Goal: Information Seeking & Learning: Learn about a topic

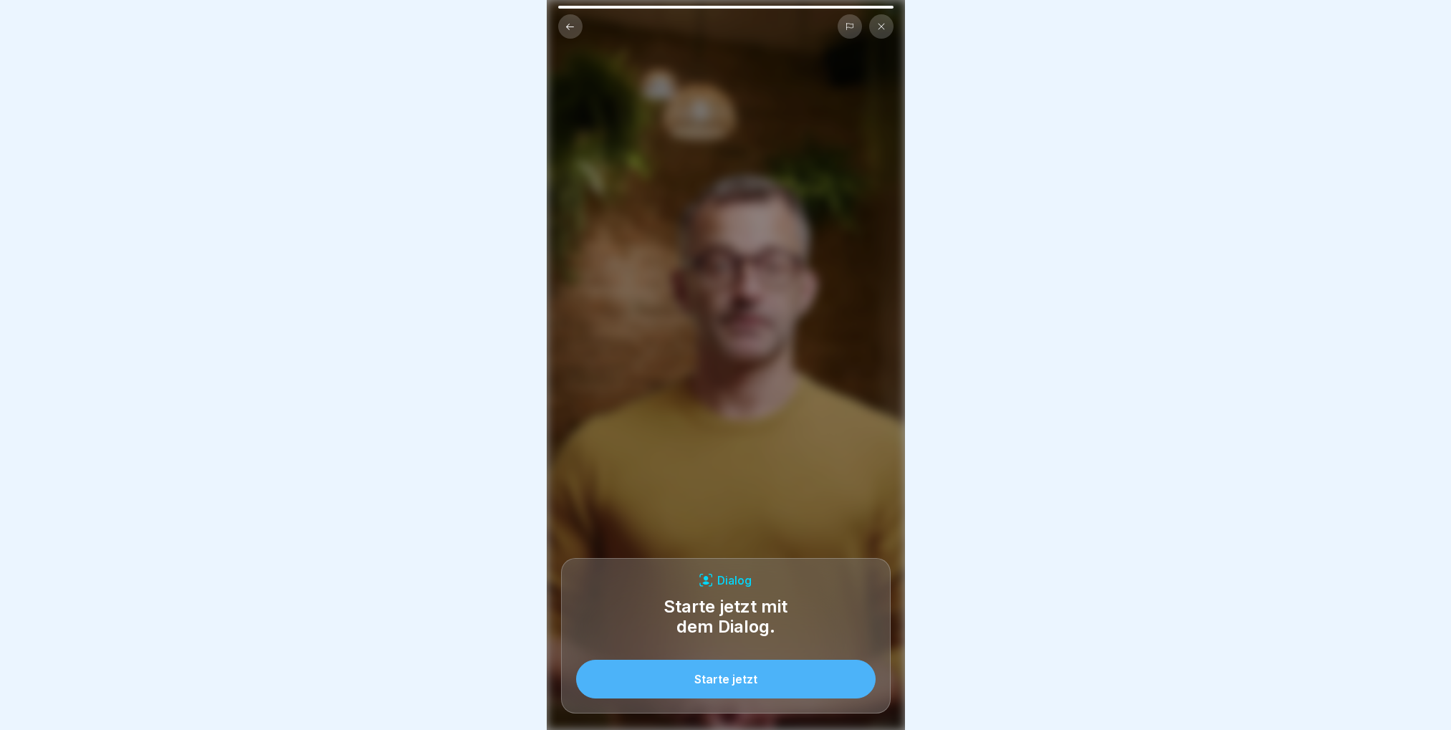
scroll to position [11, 0]
click at [716, 681] on div "Starte jetzt" at bounding box center [725, 679] width 63 height 13
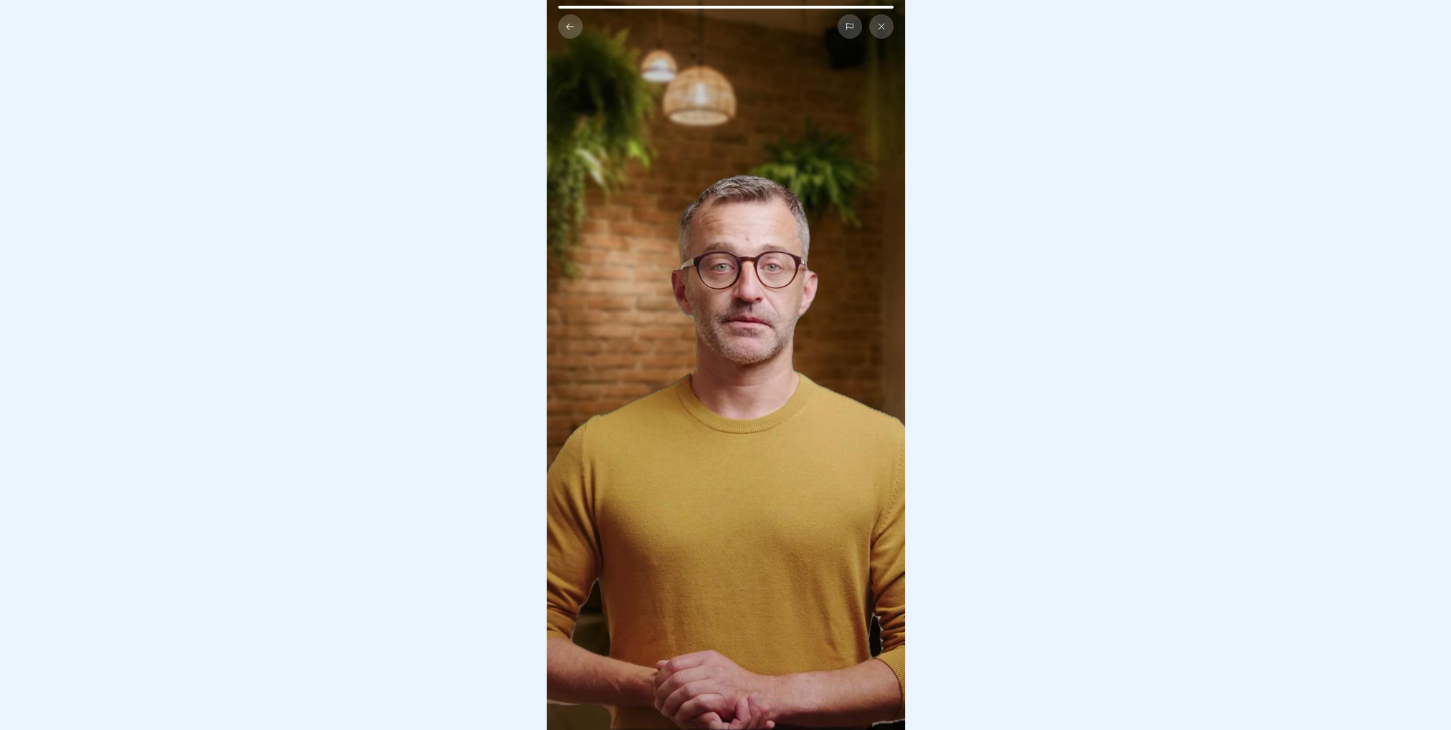
click at [731, 230] on video at bounding box center [726, 365] width 358 height 730
click at [691, 321] on video at bounding box center [726, 365] width 358 height 730
click at [883, 21] on button at bounding box center [881, 26] width 24 height 24
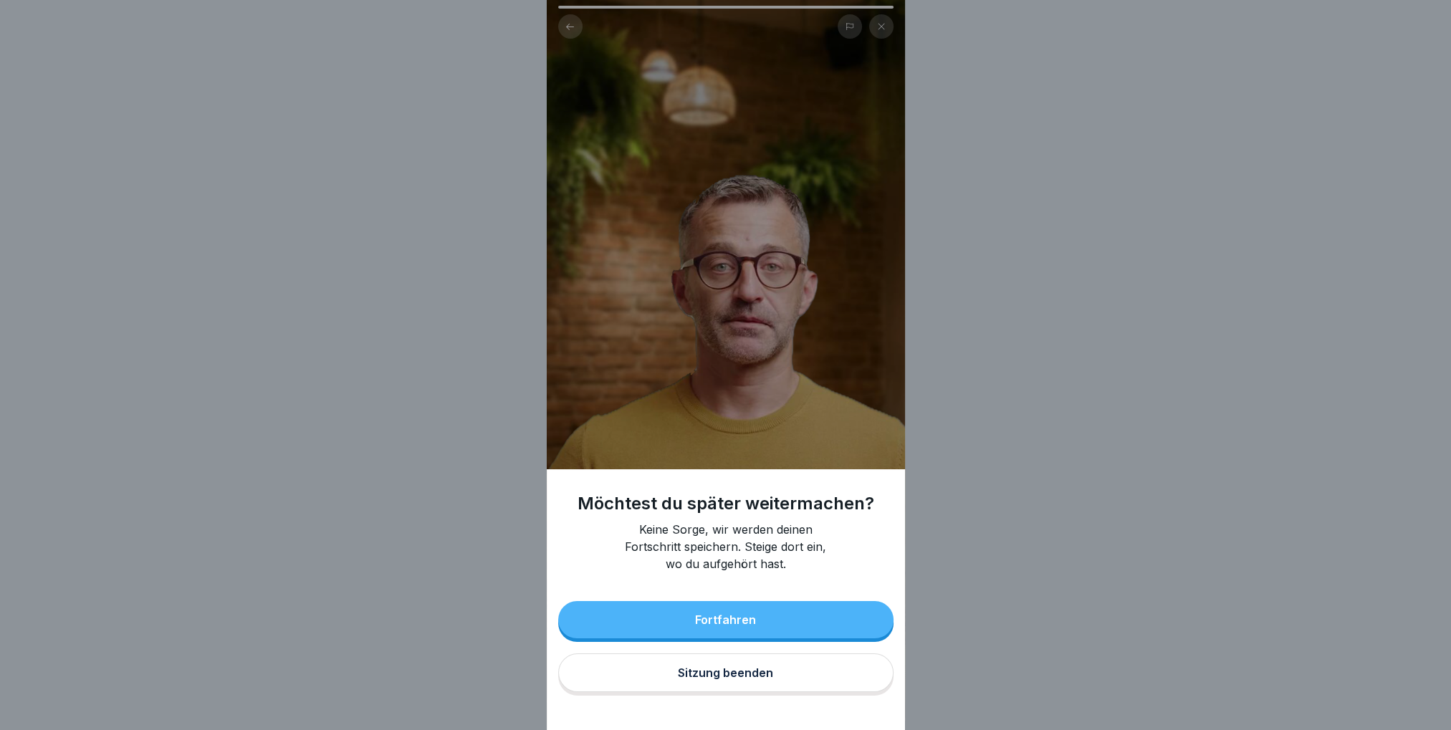
click at [810, 688] on button "Sitzung beenden" at bounding box center [725, 672] width 335 height 39
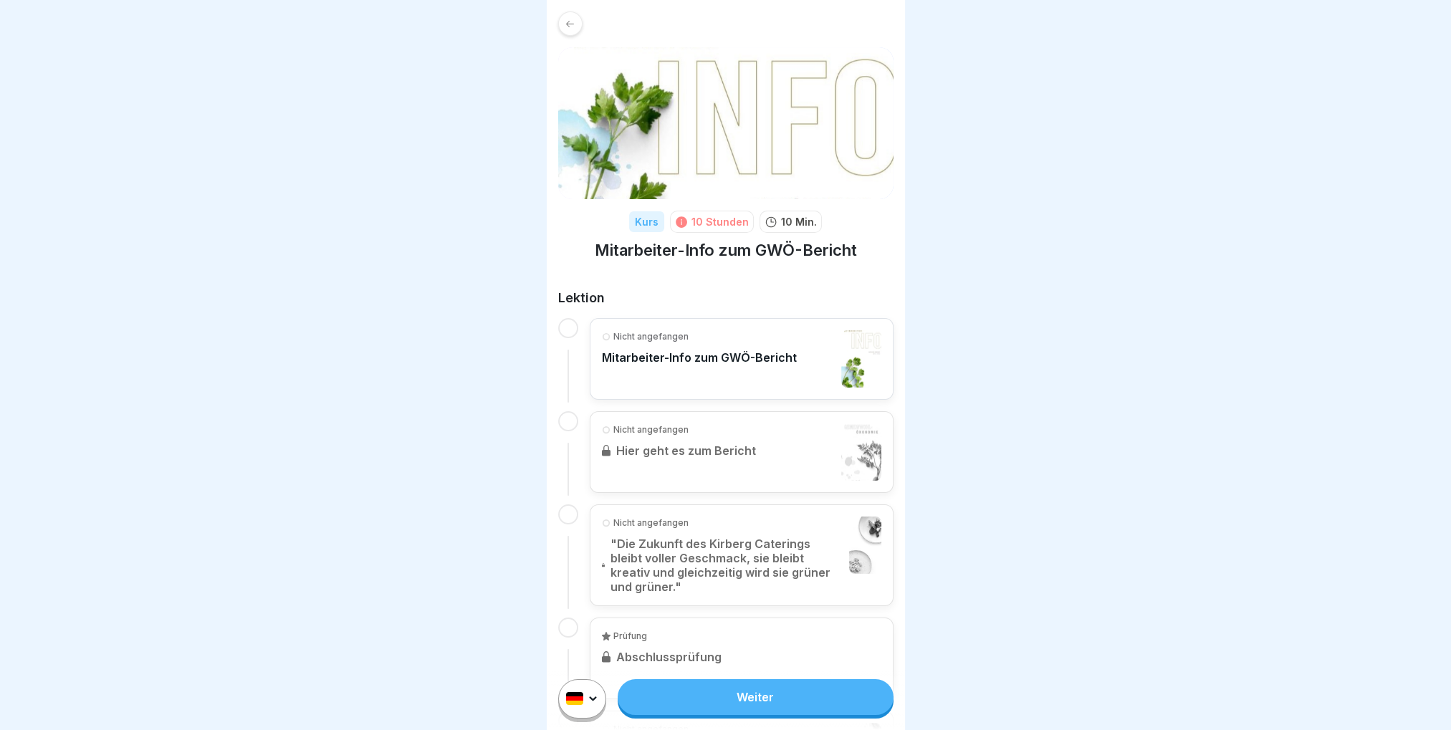
scroll to position [135, 0]
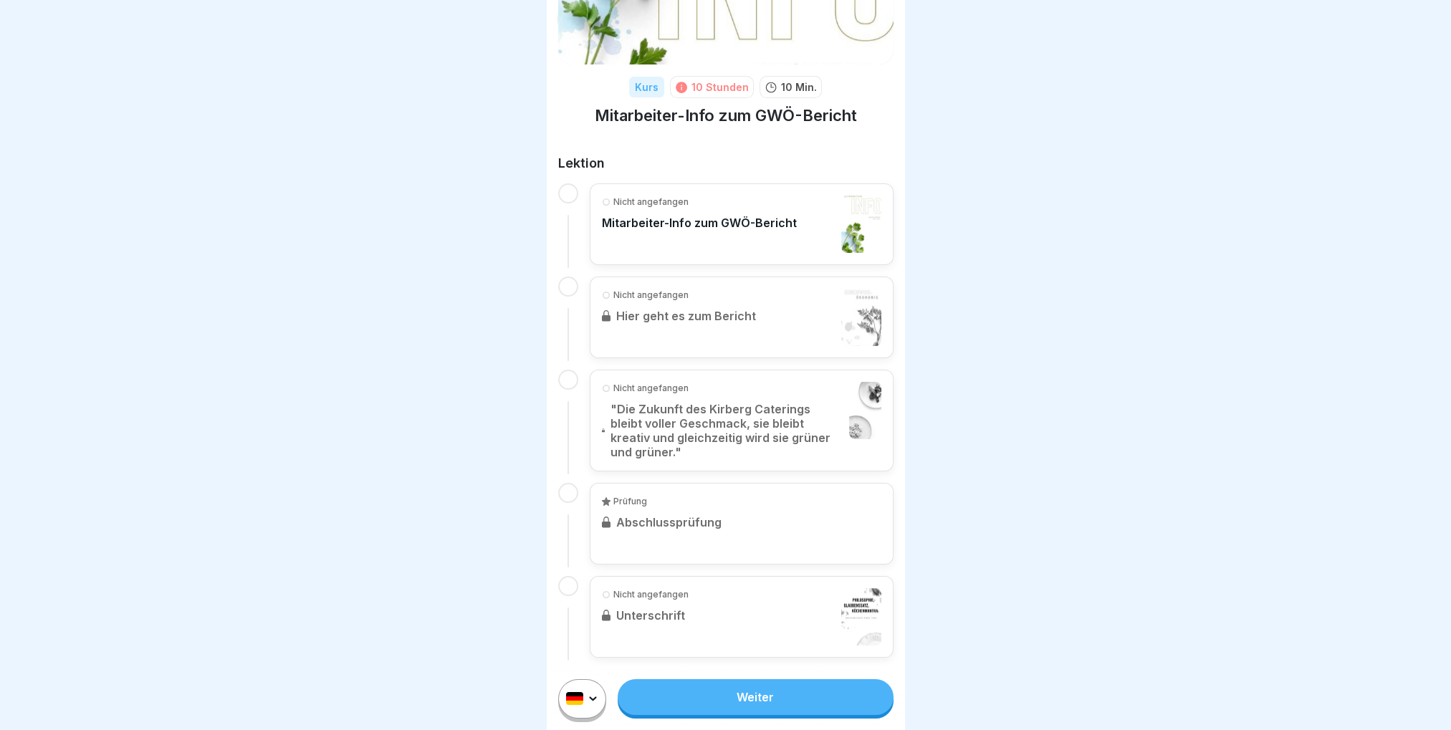
click at [695, 526] on div "Prüfung Abschlussprüfung" at bounding box center [742, 524] width 304 height 82
click at [694, 216] on p "Mitarbeiter-Info zum GWÖ-Bericht" at bounding box center [699, 223] width 195 height 14
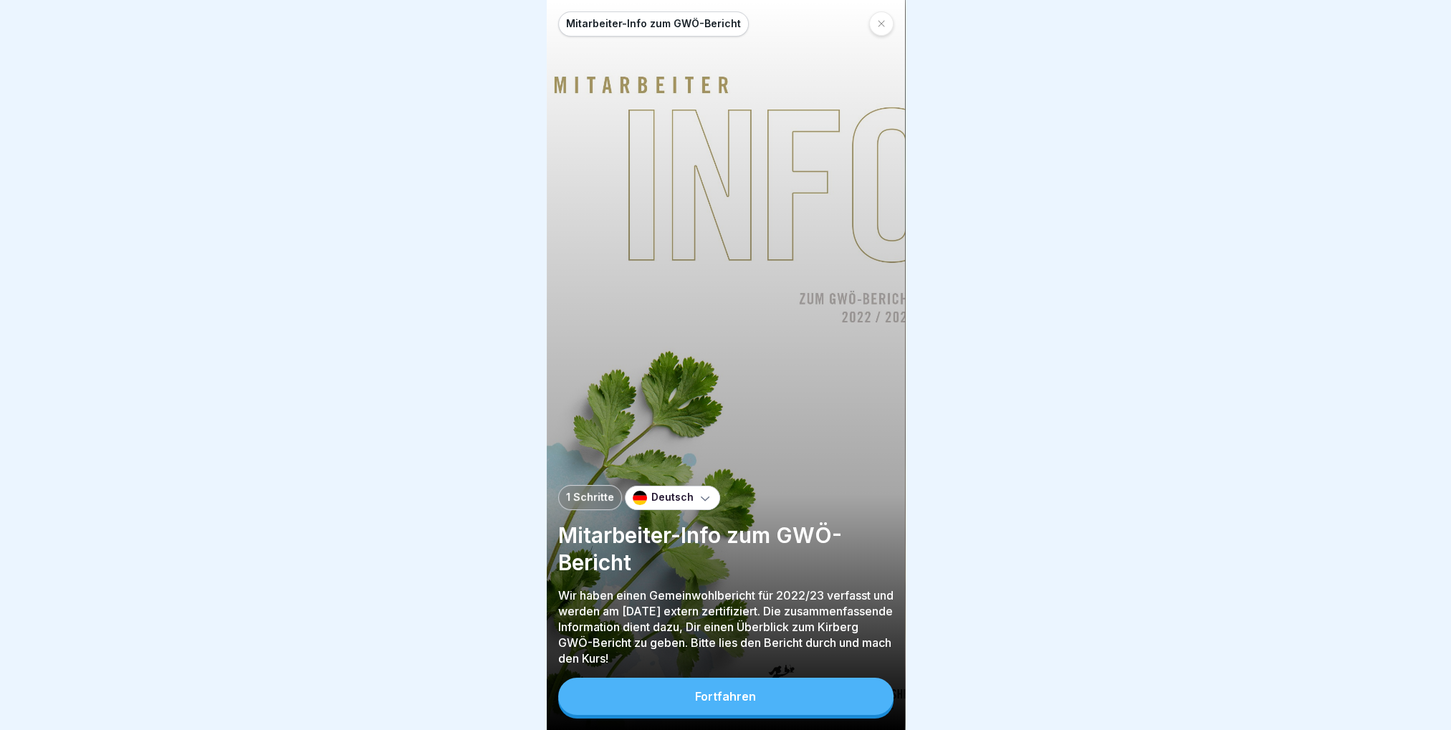
scroll to position [11, 0]
click at [765, 695] on button "Fortfahren" at bounding box center [725, 696] width 335 height 37
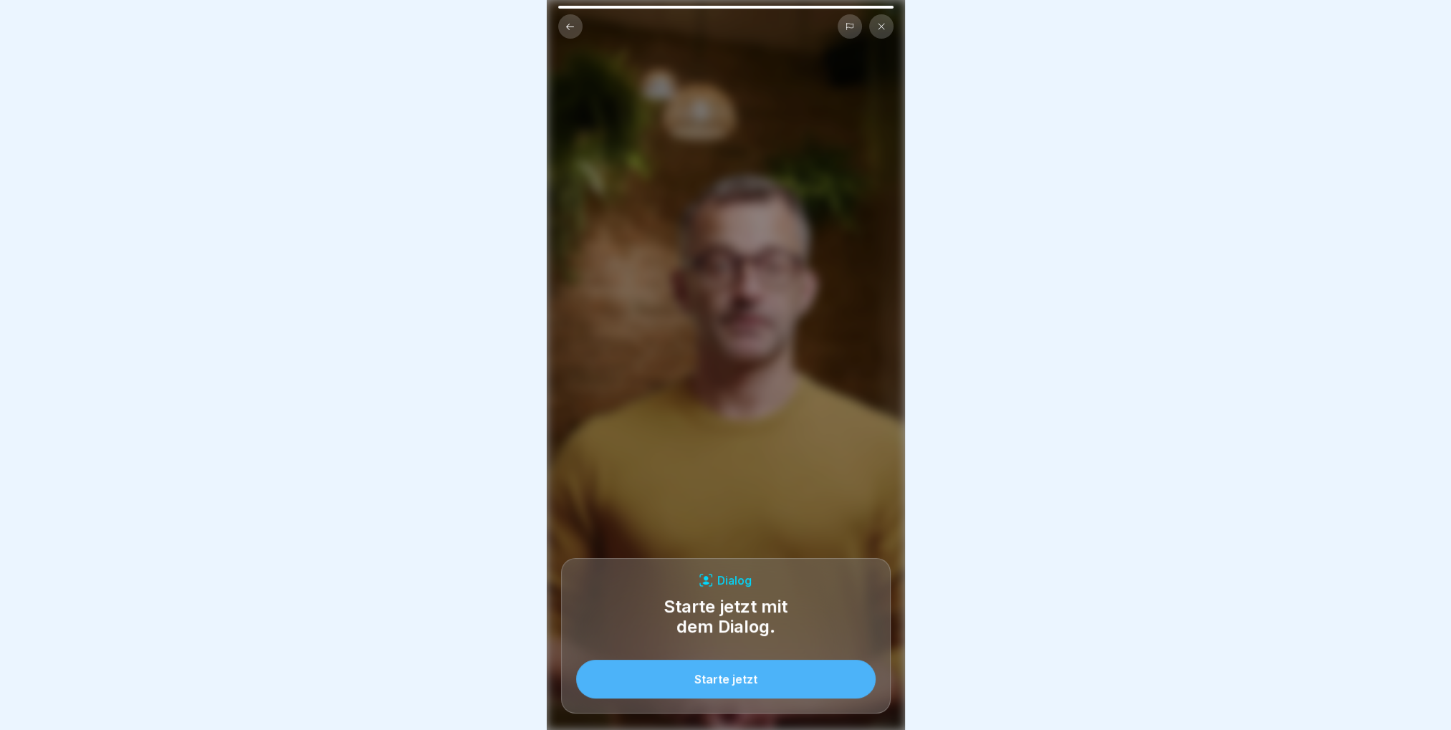
click at [814, 681] on button "Starte jetzt" at bounding box center [725, 679] width 299 height 39
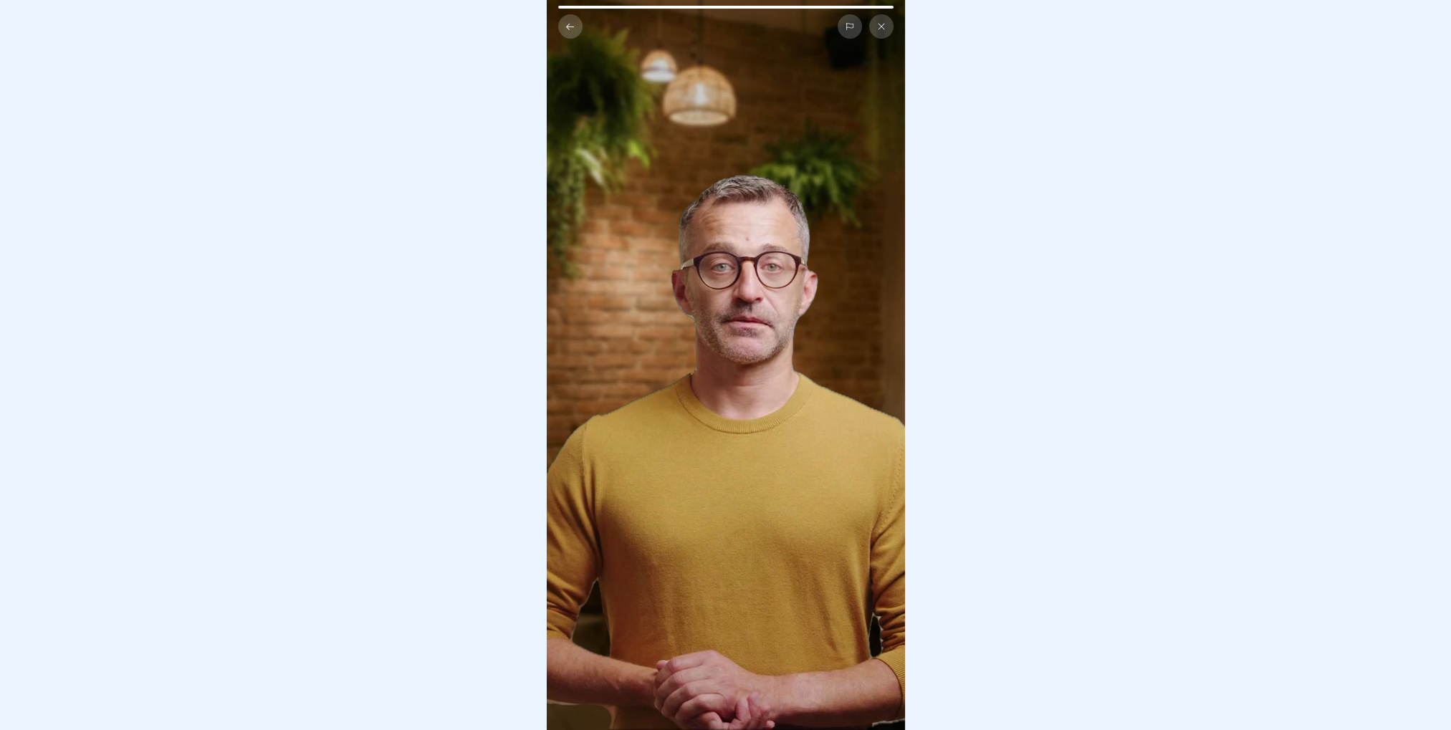
click at [966, 279] on div at bounding box center [725, 365] width 1451 height 730
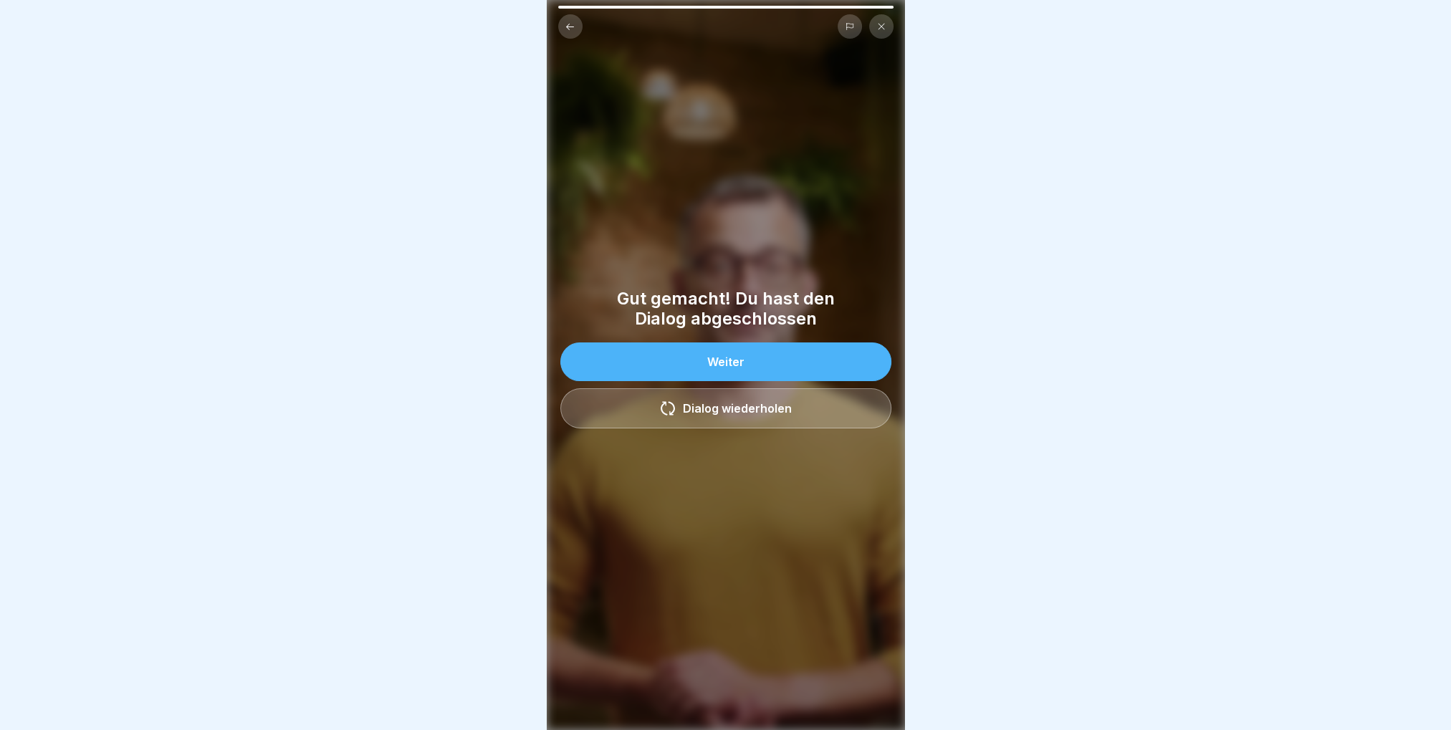
click at [799, 342] on button "Weiter" at bounding box center [725, 361] width 331 height 39
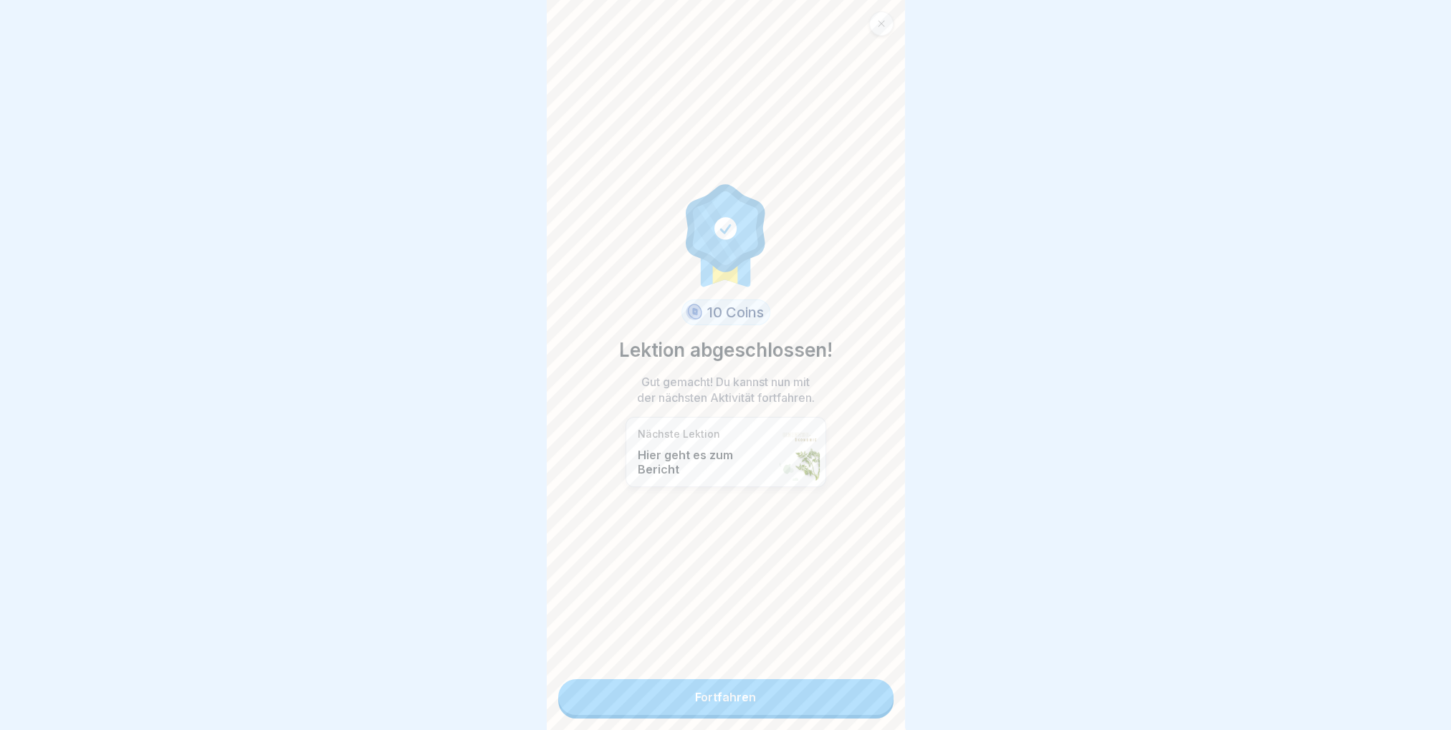
click at [725, 686] on link "Fortfahren" at bounding box center [725, 697] width 335 height 36
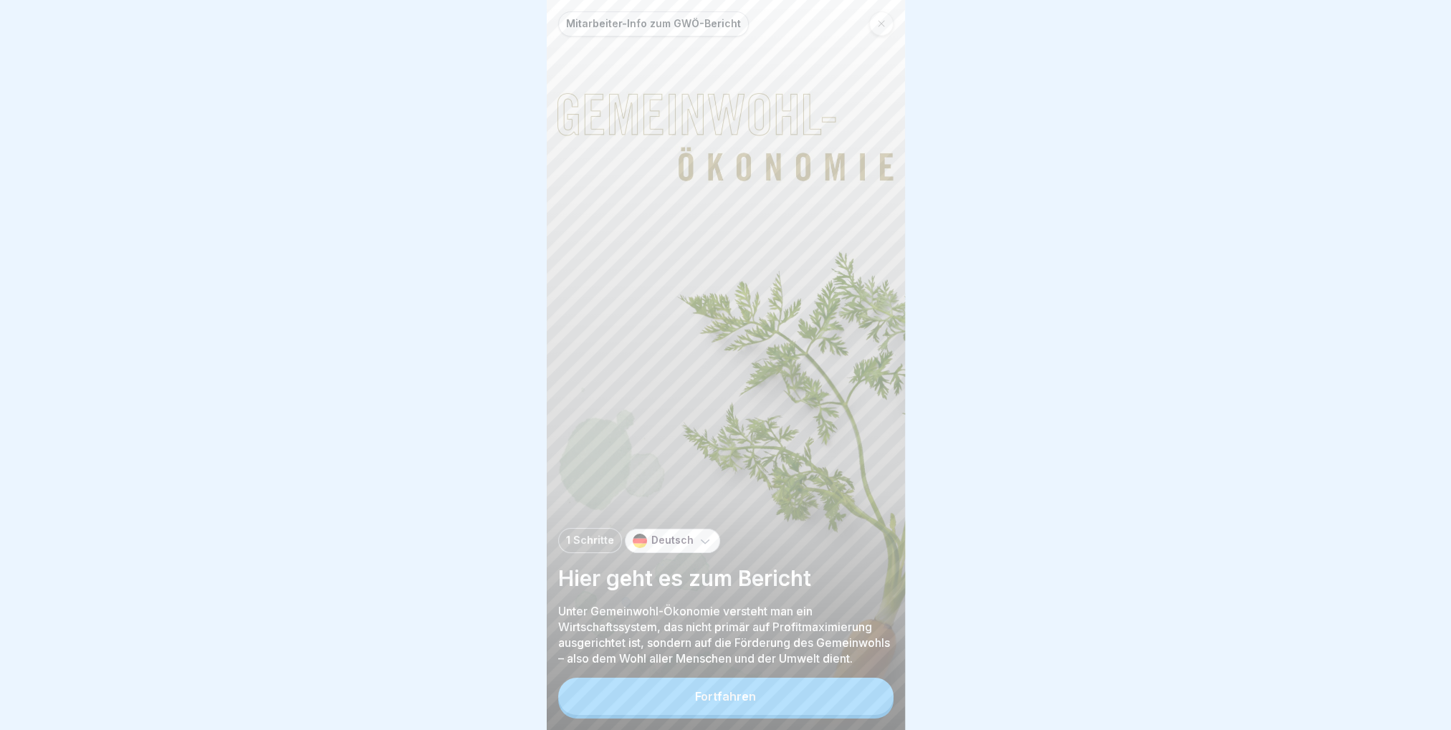
scroll to position [11, 0]
click at [714, 686] on button "Fortfahren" at bounding box center [725, 696] width 335 height 37
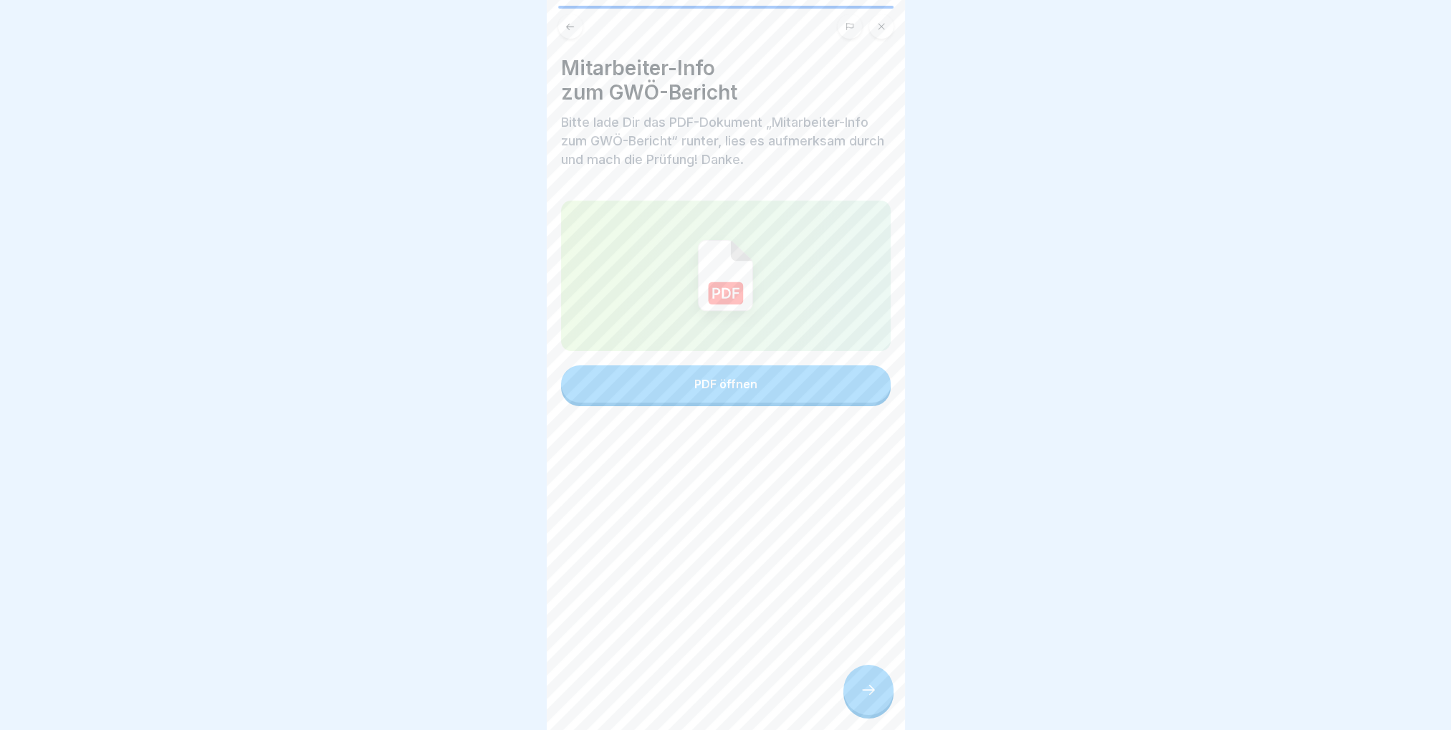
click at [877, 697] on div at bounding box center [868, 690] width 50 height 50
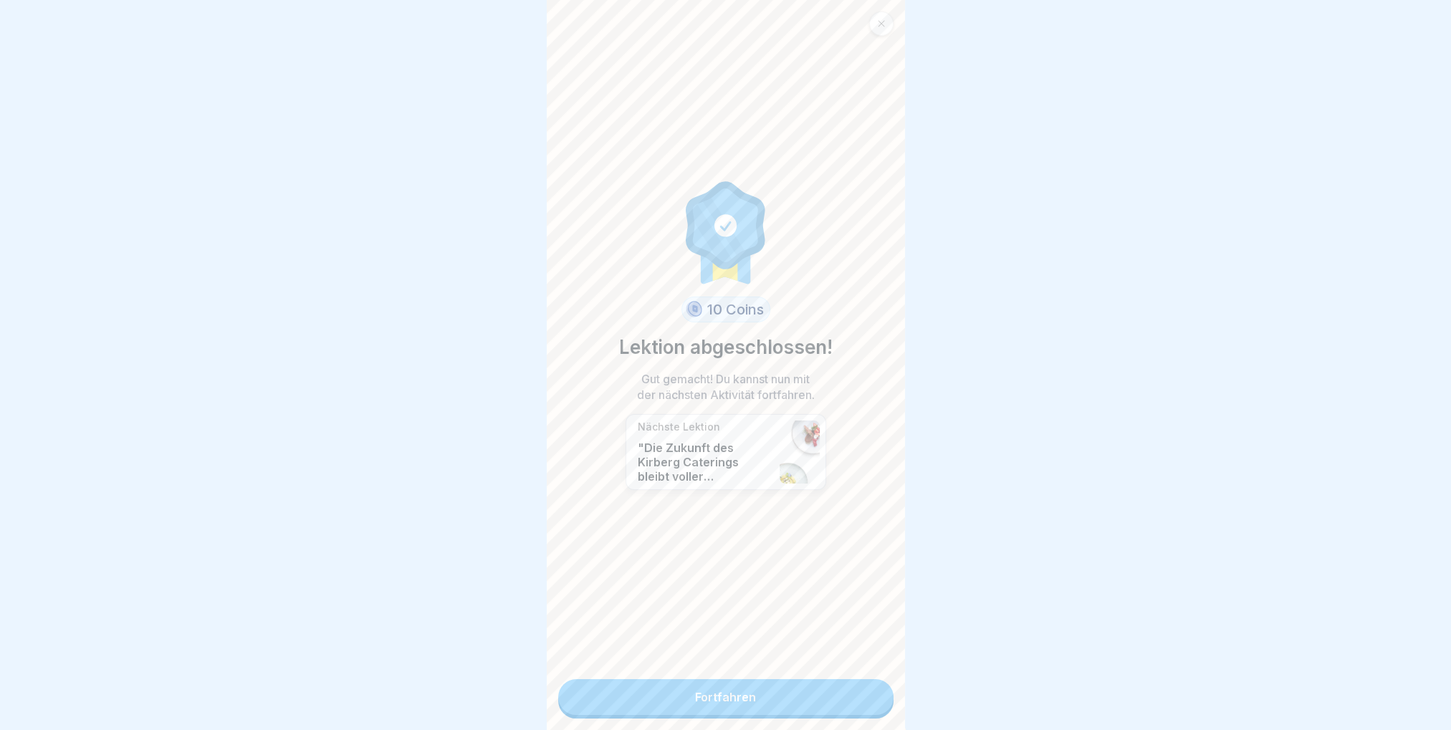
click at [685, 686] on link "Fortfahren" at bounding box center [725, 697] width 335 height 36
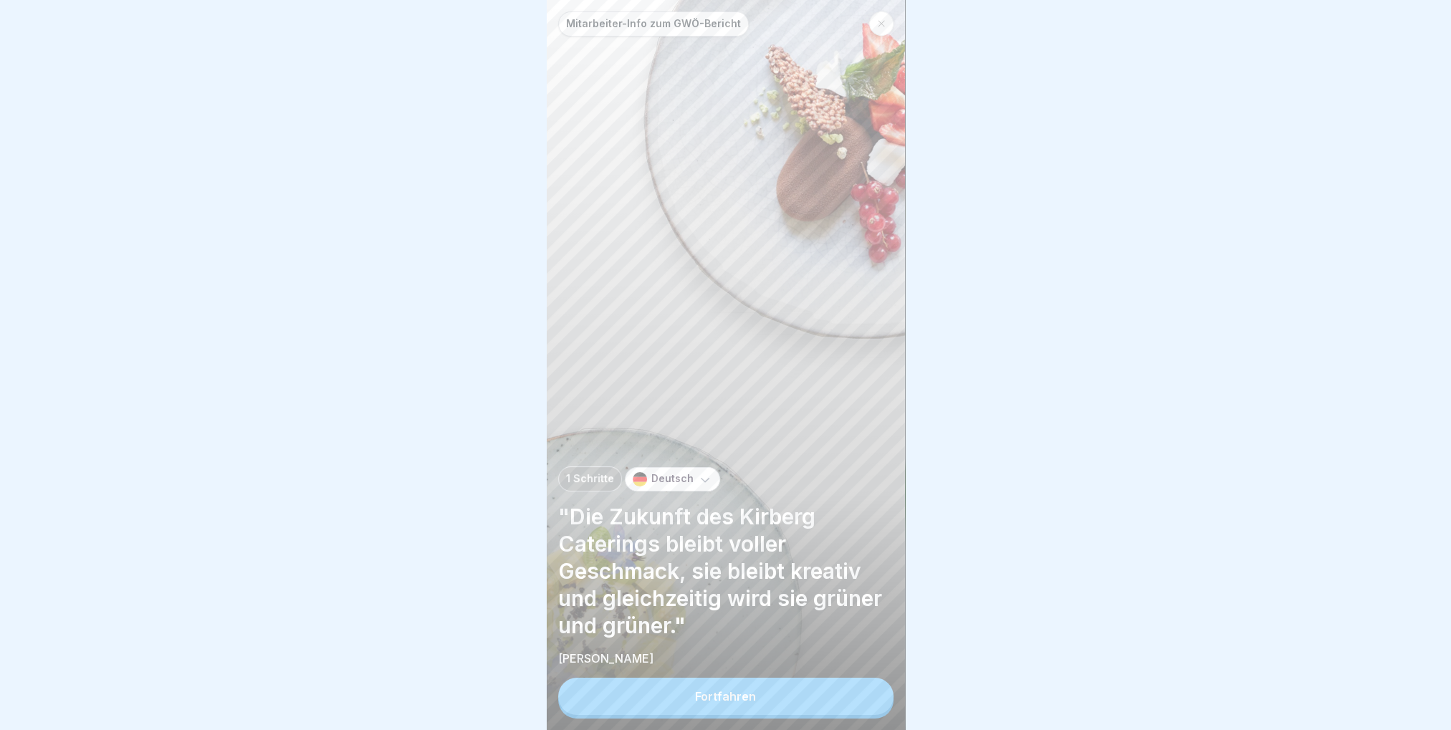
click at [761, 701] on button "Fortfahren" at bounding box center [725, 696] width 335 height 37
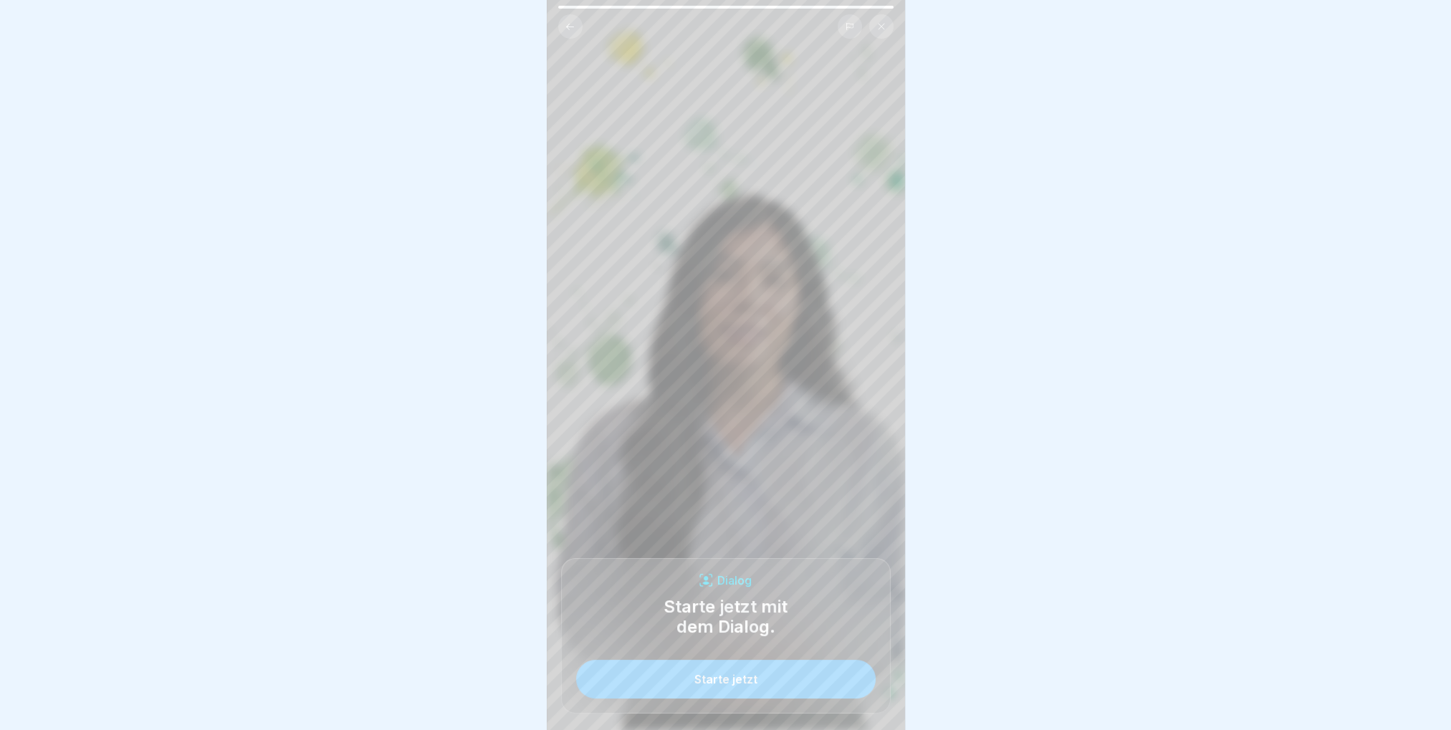
click at [761, 699] on button "Starte jetzt" at bounding box center [725, 679] width 299 height 39
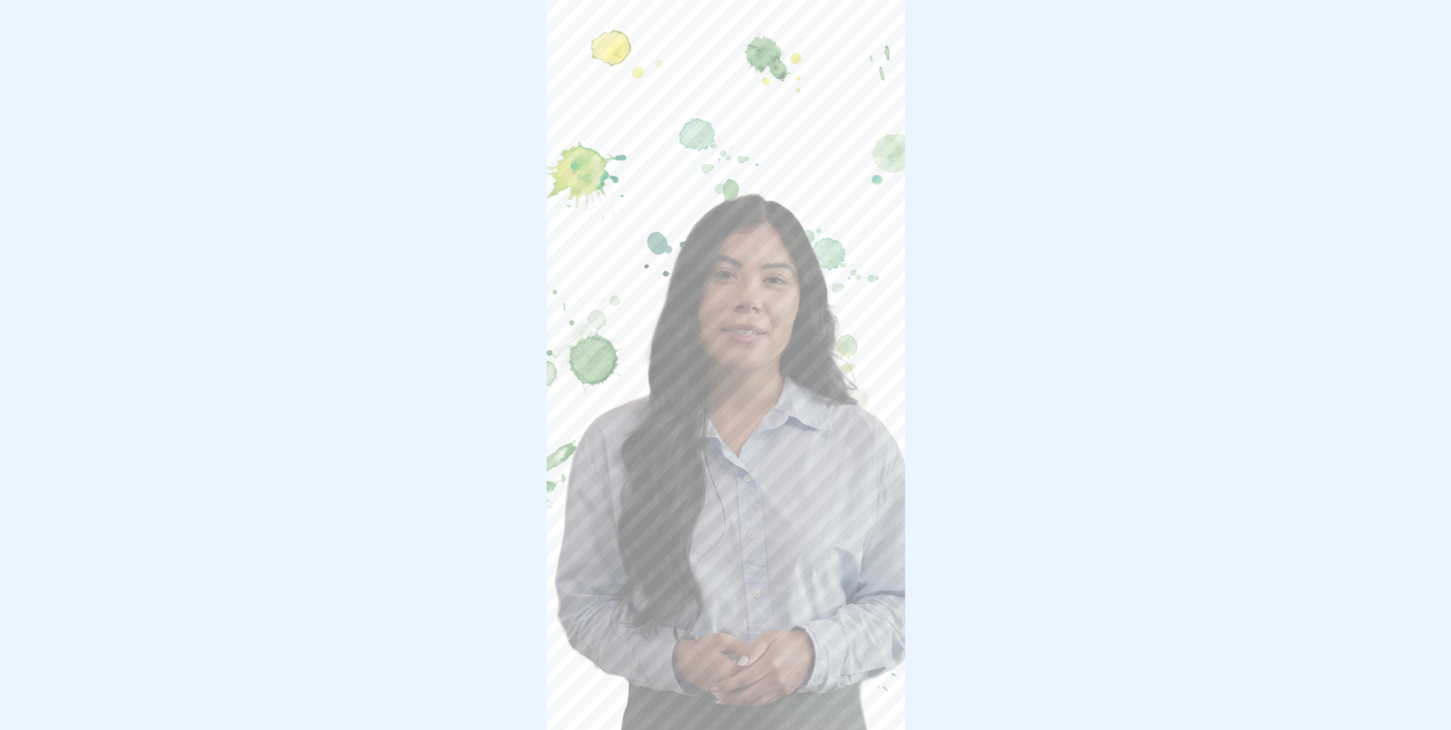
scroll to position [11, 0]
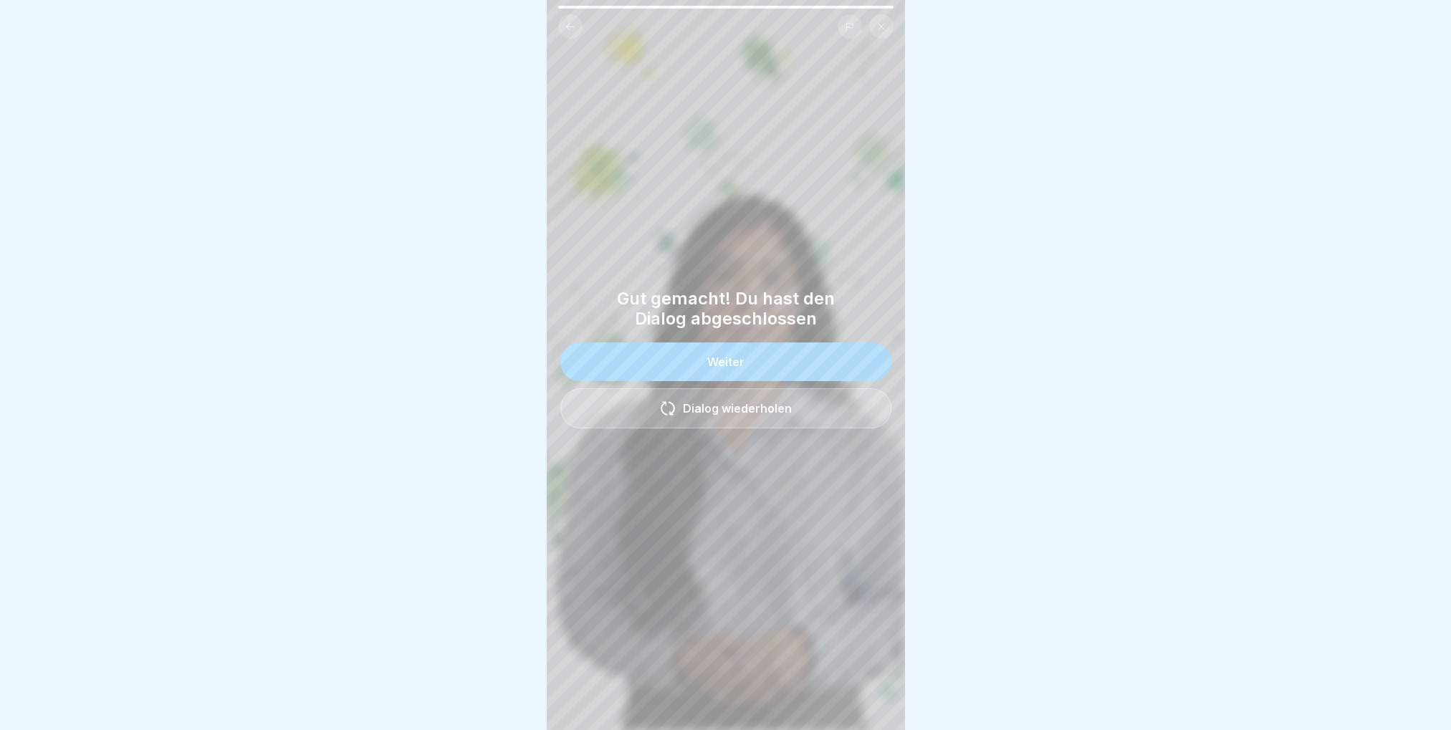
click at [765, 360] on button "Weiter" at bounding box center [725, 361] width 331 height 39
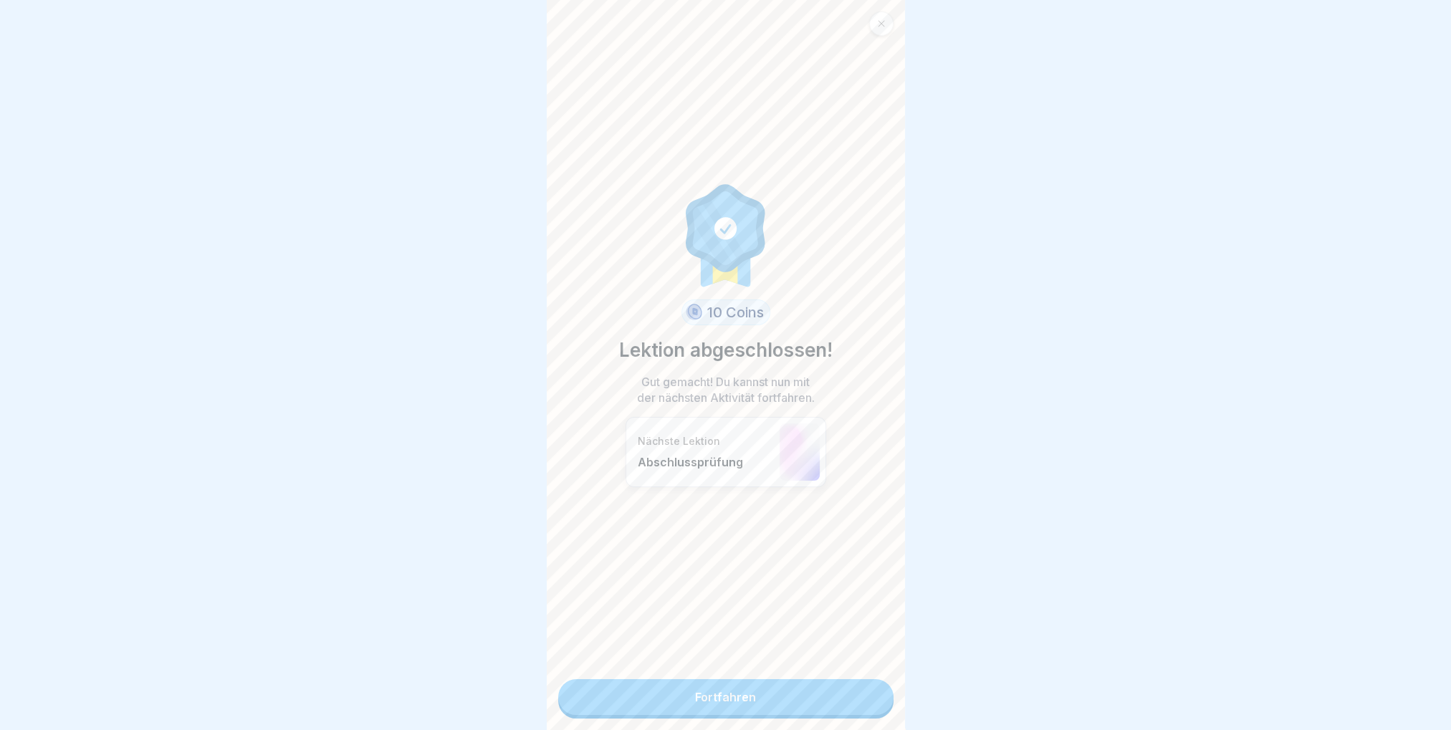
click at [788, 684] on link "Fortfahren" at bounding box center [725, 697] width 335 height 36
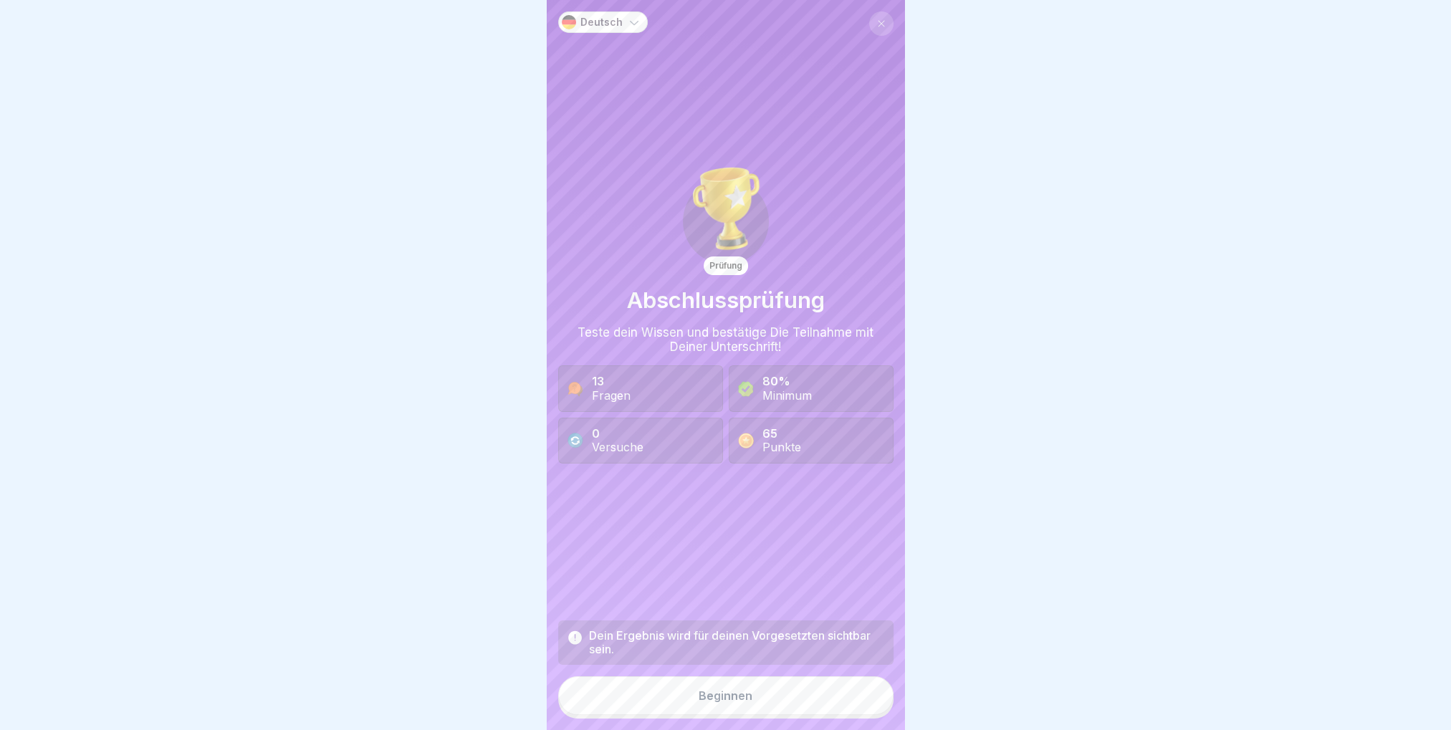
scroll to position [11, 0]
click at [759, 697] on button "Beginnen" at bounding box center [725, 695] width 335 height 39
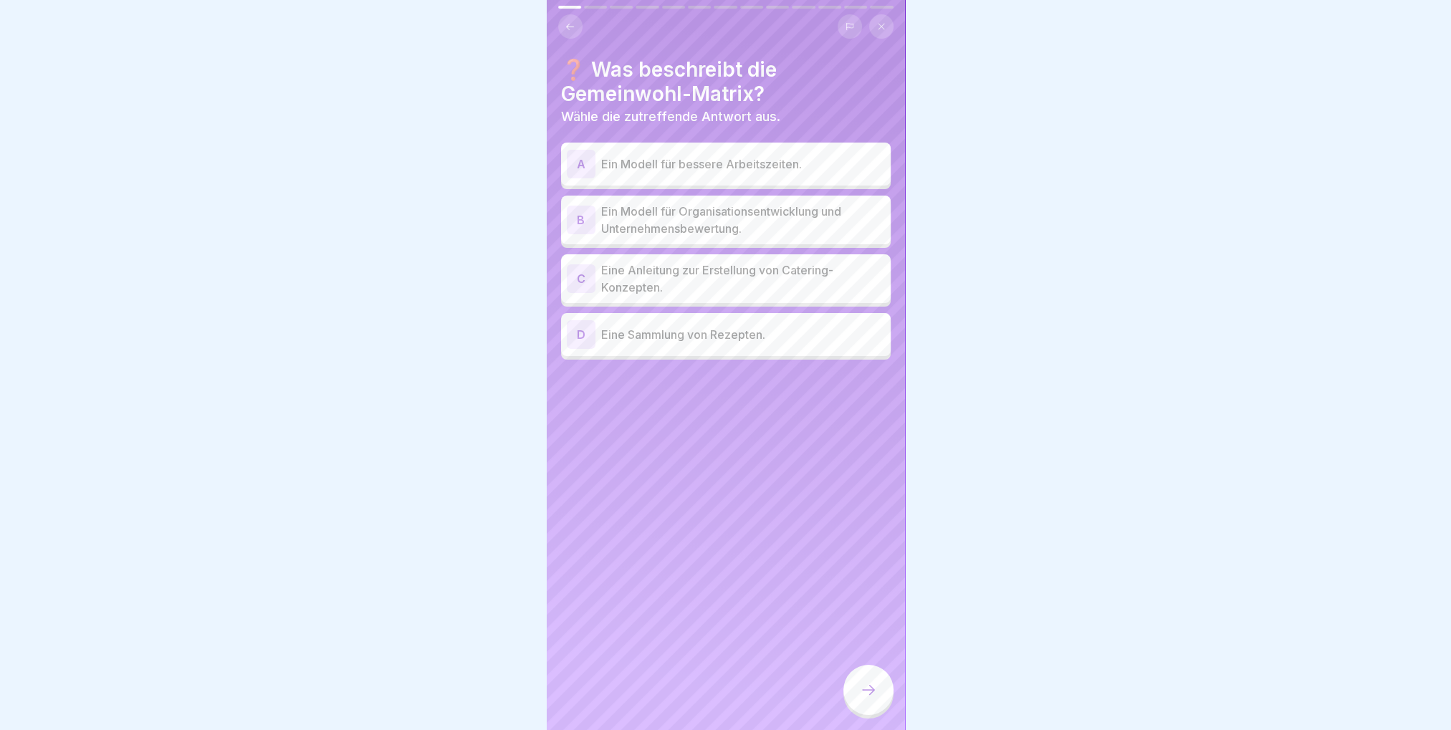
click at [685, 203] on p "Ein Modell für Organisationsentwicklung und Unternehmensbewertung." at bounding box center [743, 220] width 284 height 34
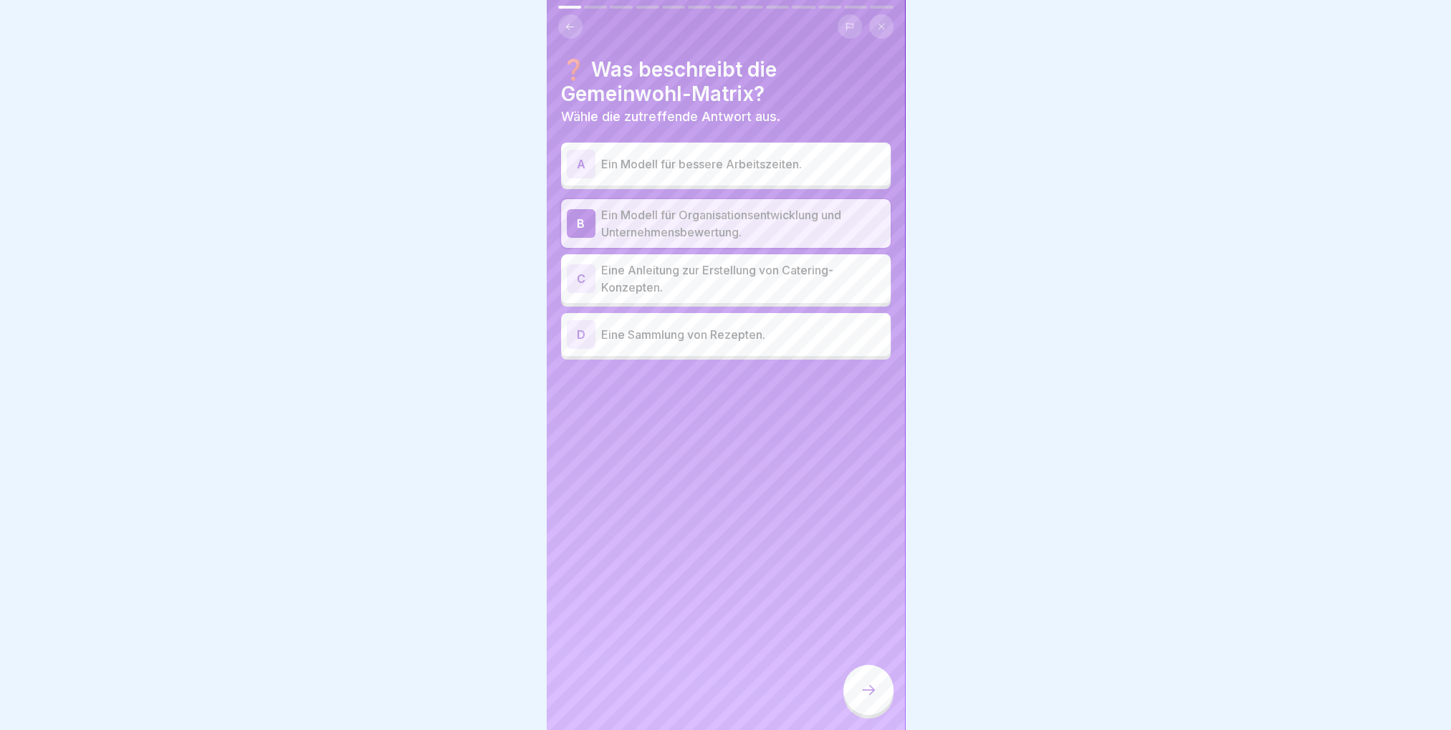
click at [863, 694] on icon at bounding box center [868, 689] width 17 height 17
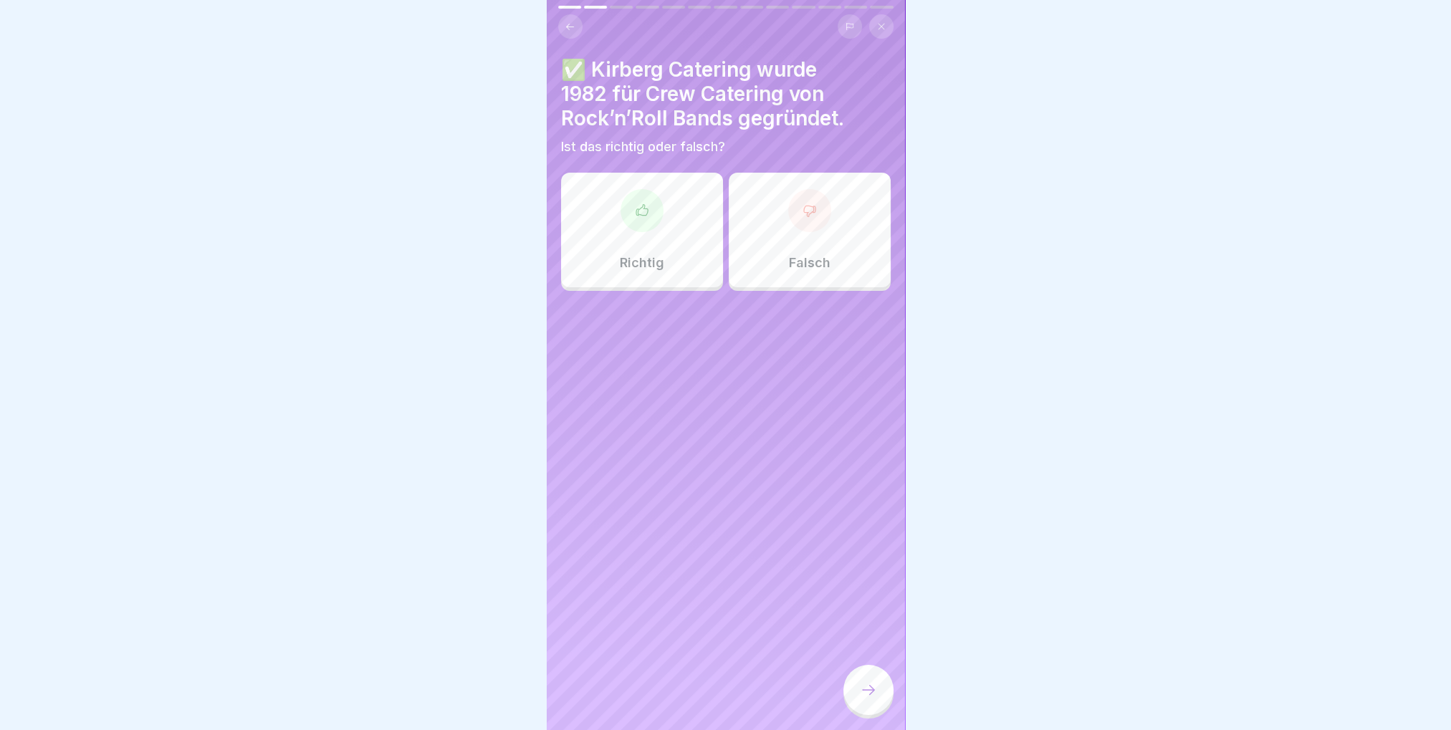
click at [627, 231] on div "Richtig" at bounding box center [642, 230] width 162 height 115
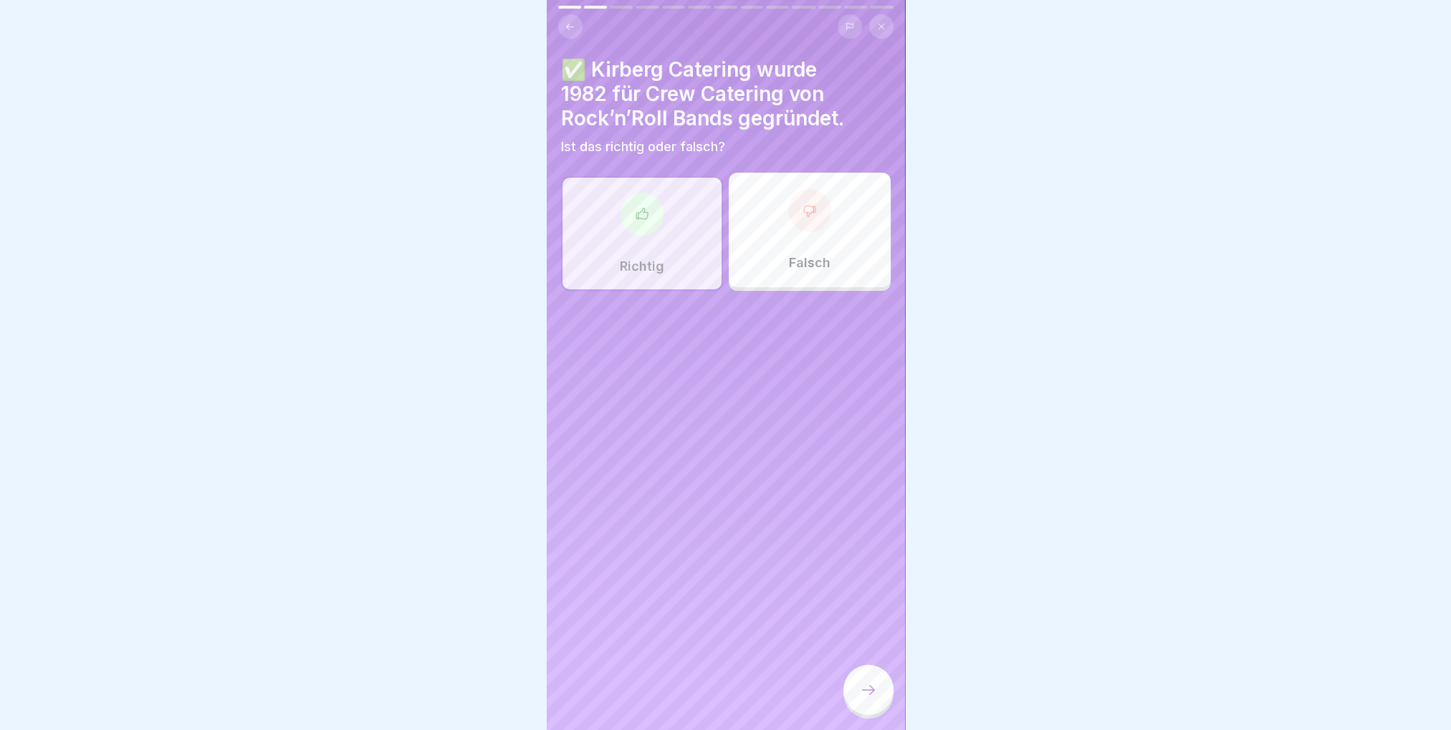
click at [854, 694] on div at bounding box center [868, 690] width 50 height 50
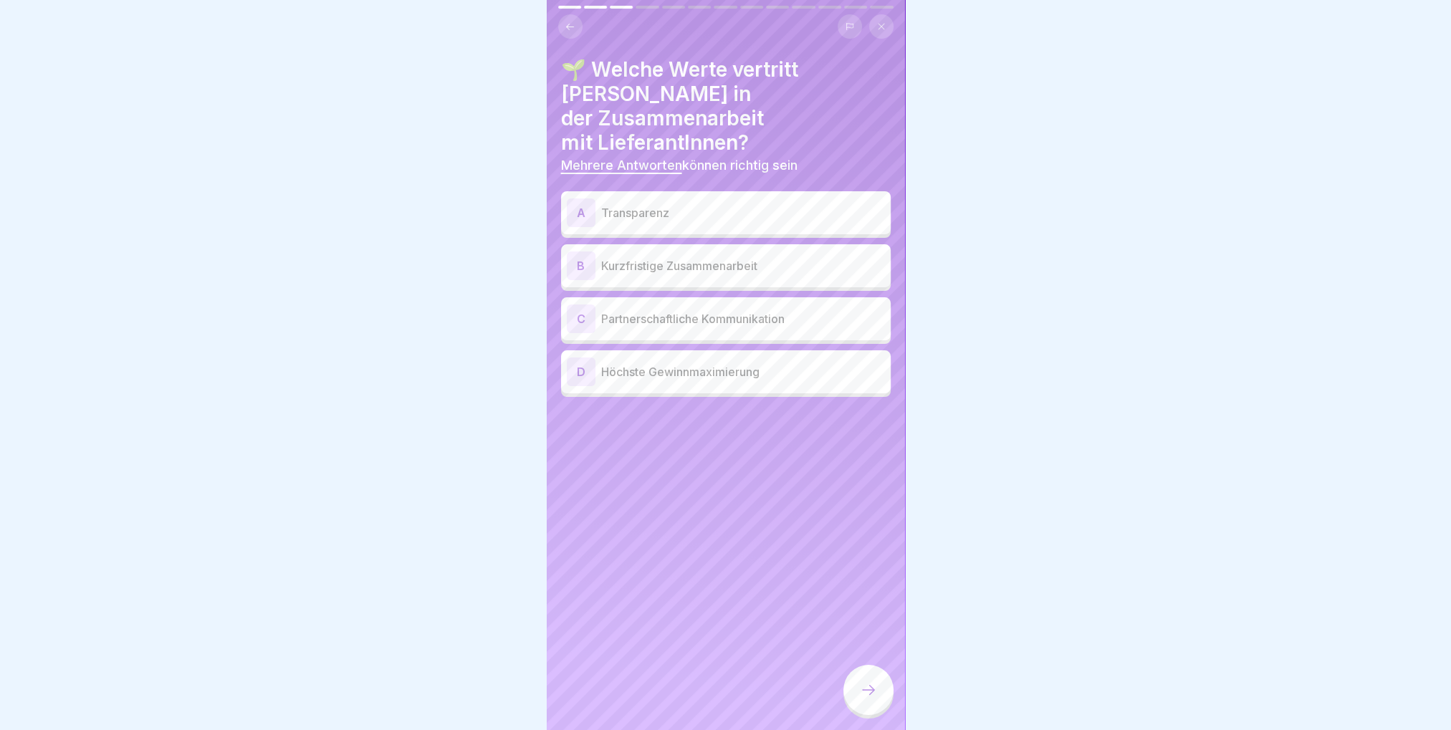
click at [628, 195] on div "A Transparenz" at bounding box center [726, 212] width 330 height 43
click at [656, 305] on div "C Partnerschaftliche Kommunikation" at bounding box center [726, 319] width 318 height 29
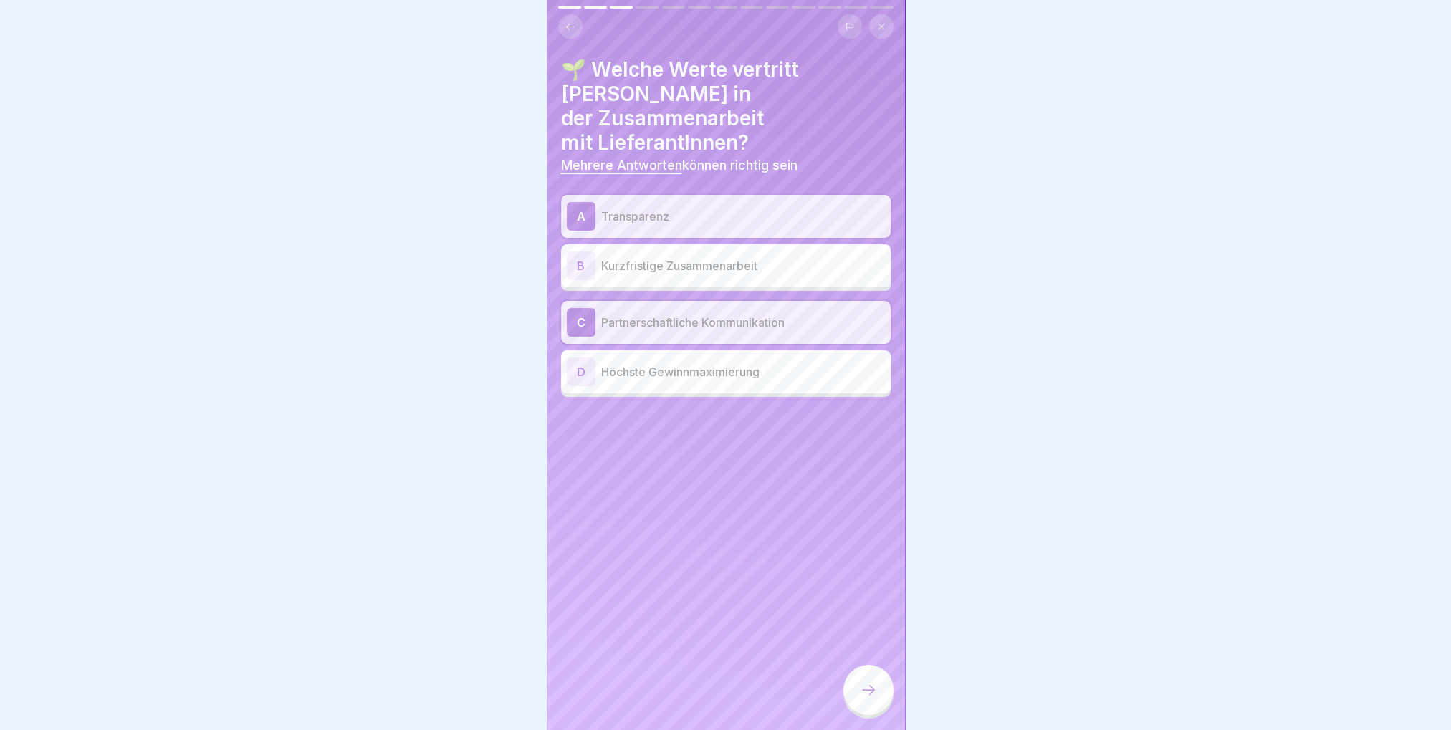
click at [868, 684] on icon at bounding box center [868, 689] width 17 height 17
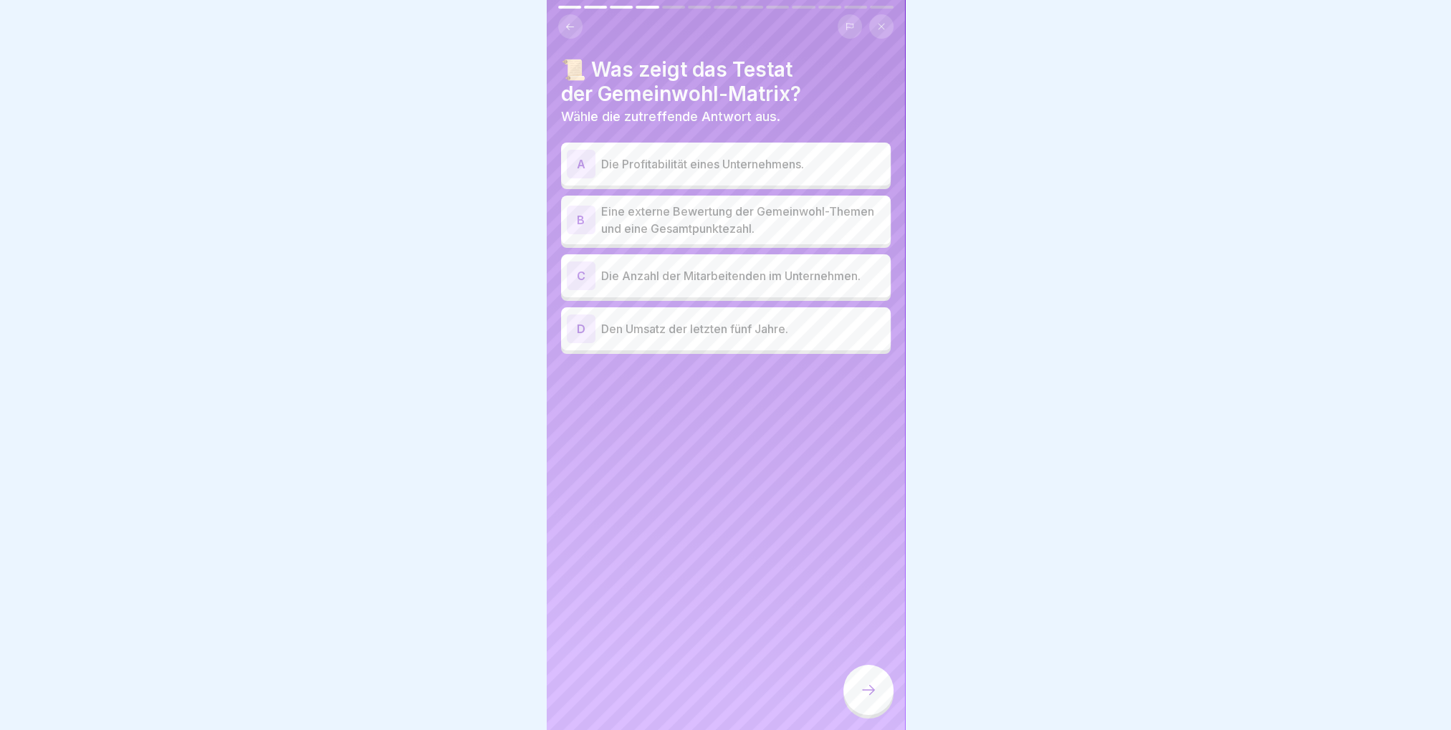
click at [677, 212] on p "Eine externe Bewertung der Gemeinwohl-Themen und eine Gesamtpunktezahl." at bounding box center [743, 220] width 284 height 34
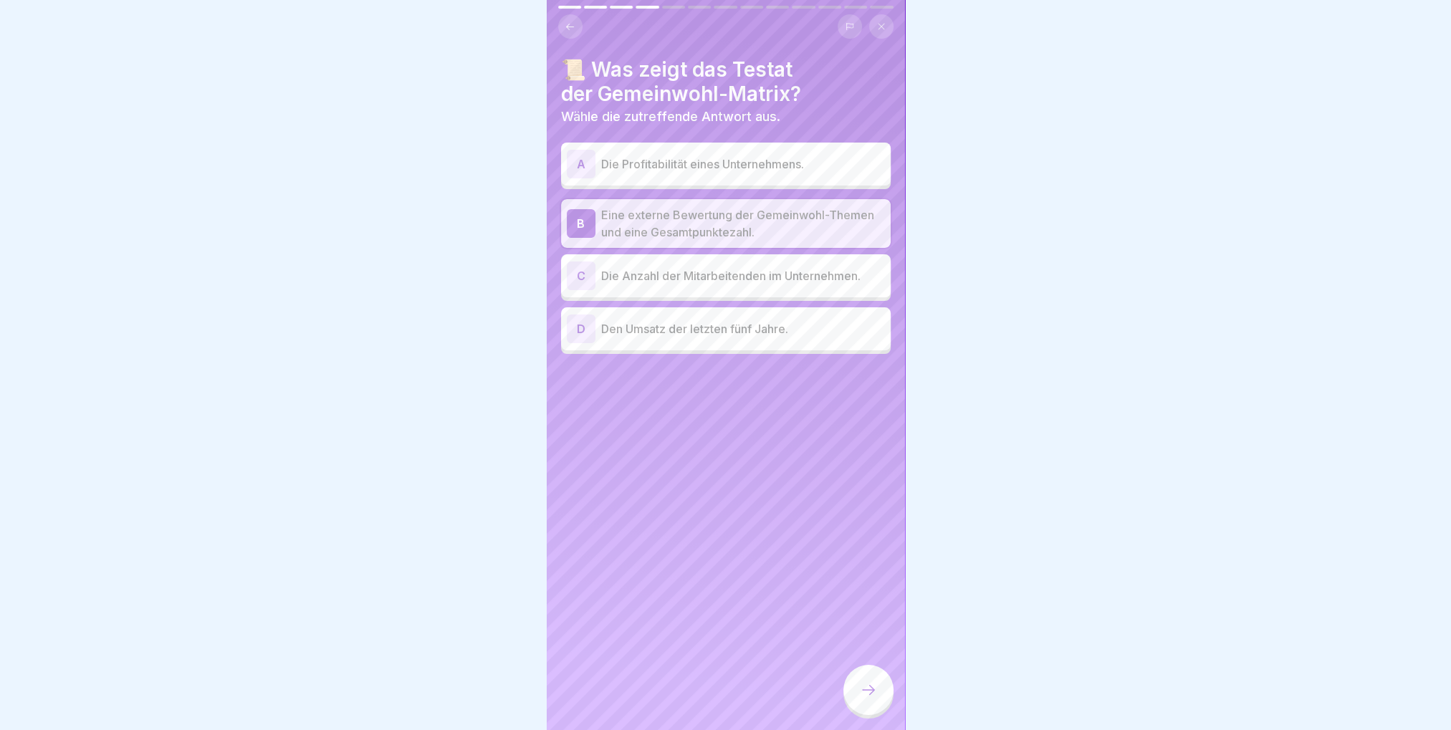
click at [866, 682] on div at bounding box center [868, 690] width 50 height 50
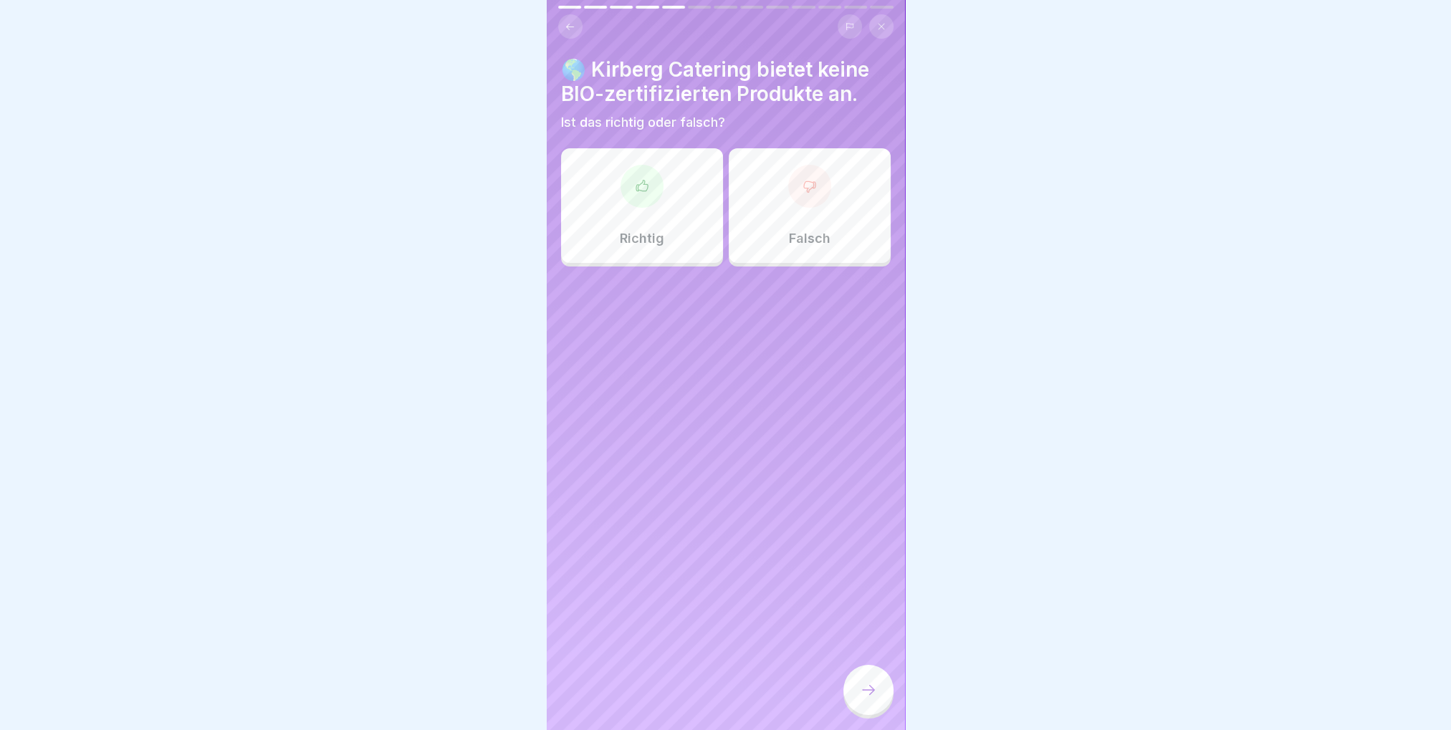
click at [810, 234] on p "Falsch" at bounding box center [810, 239] width 42 height 16
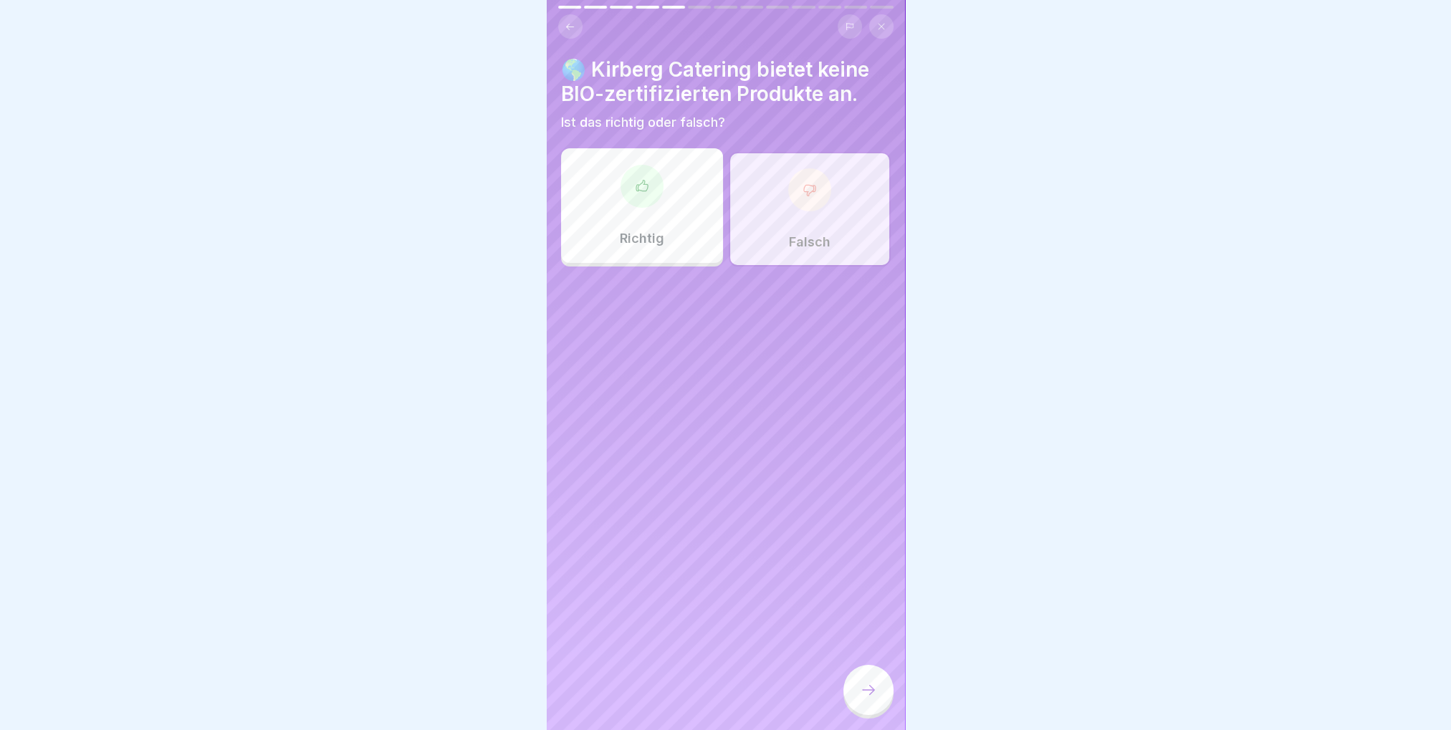
click at [881, 698] on div at bounding box center [868, 690] width 50 height 50
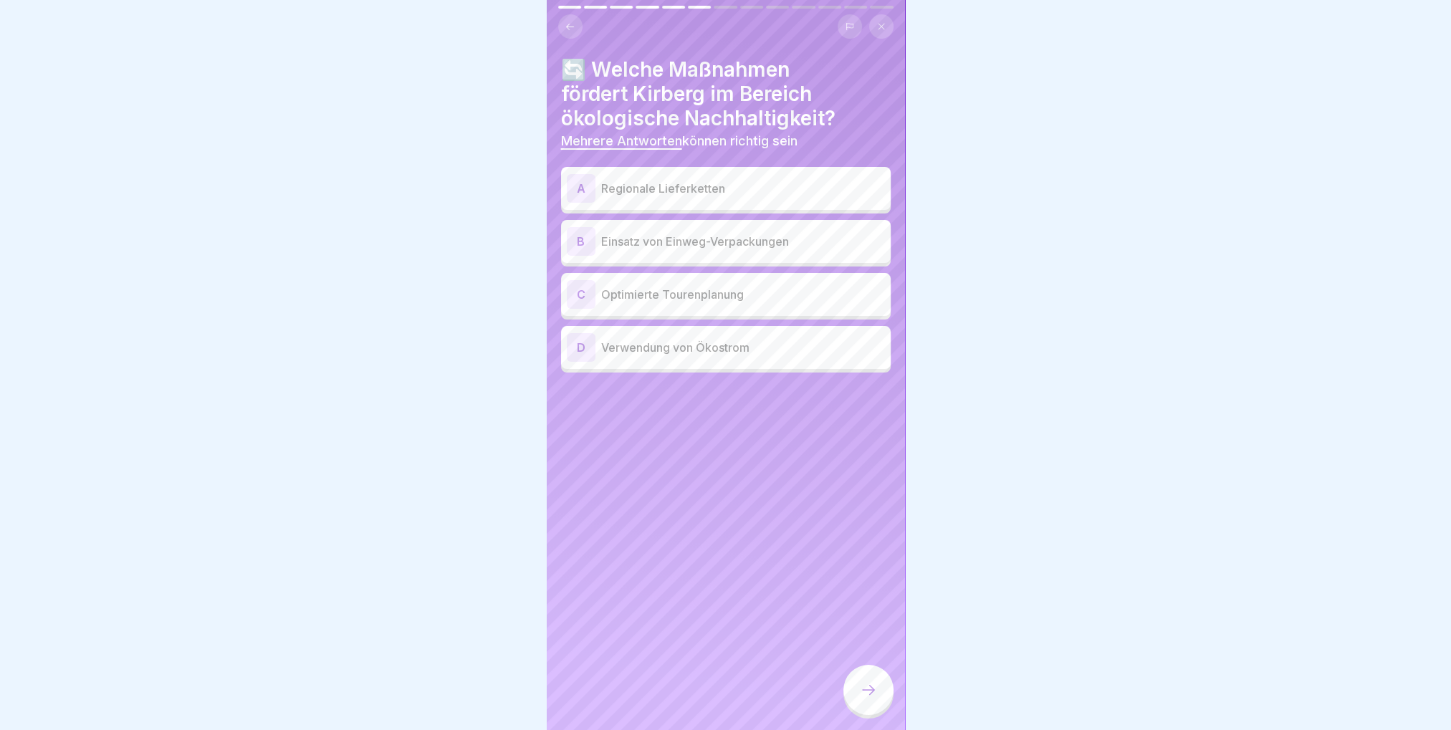
click at [808, 182] on p "Regionale Lieferketten" at bounding box center [743, 188] width 284 height 17
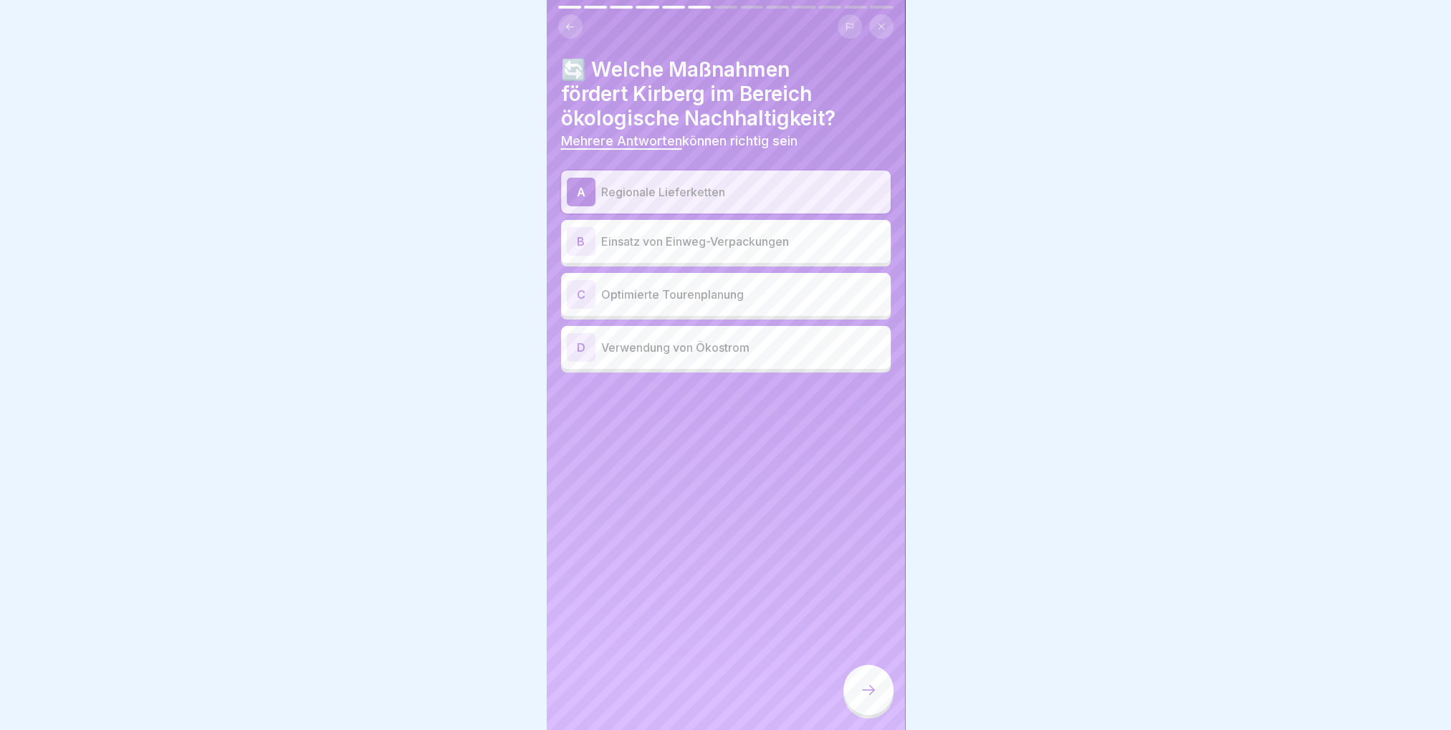
click at [722, 286] on p "Optimierte Tourenplanung" at bounding box center [743, 294] width 284 height 17
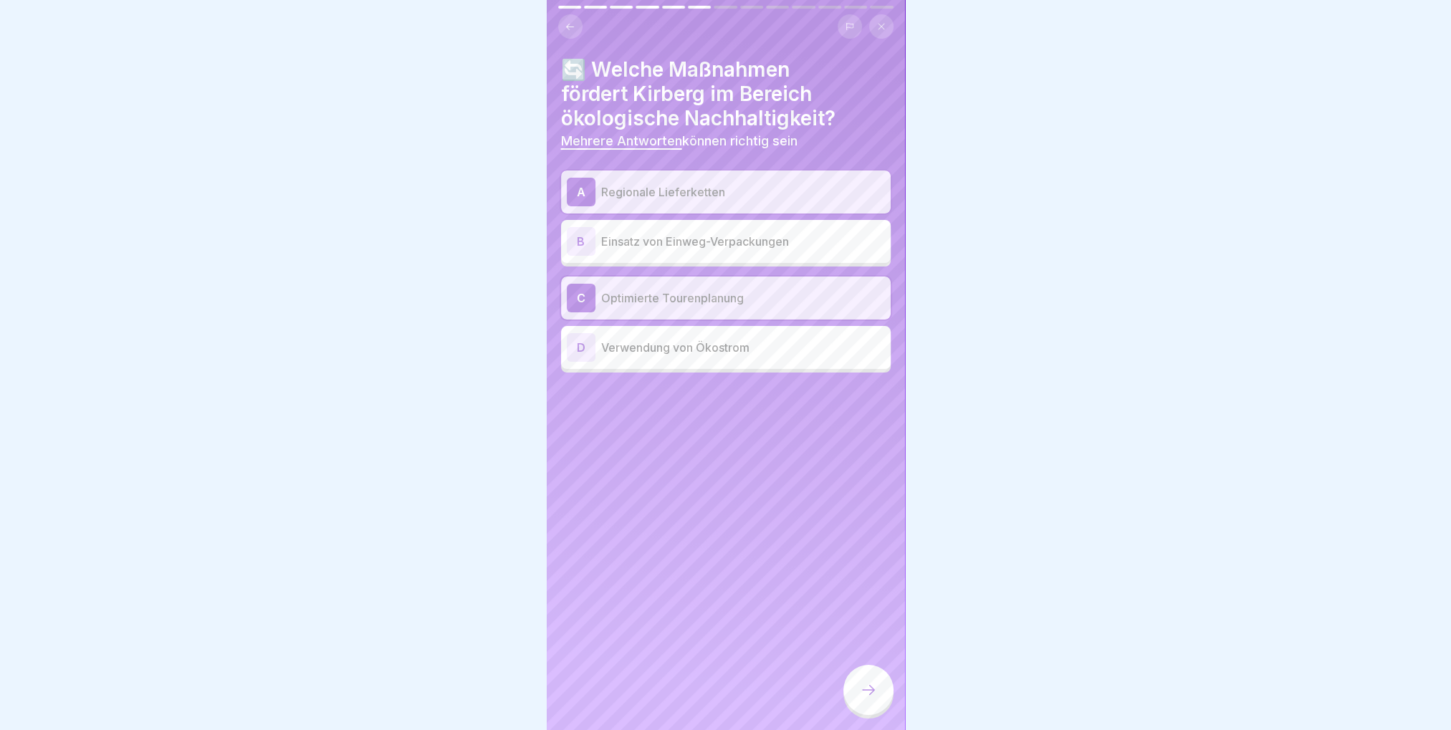
click at [728, 345] on p "Verwendung von Ökostrom" at bounding box center [743, 347] width 284 height 17
click at [854, 692] on div at bounding box center [868, 690] width 50 height 50
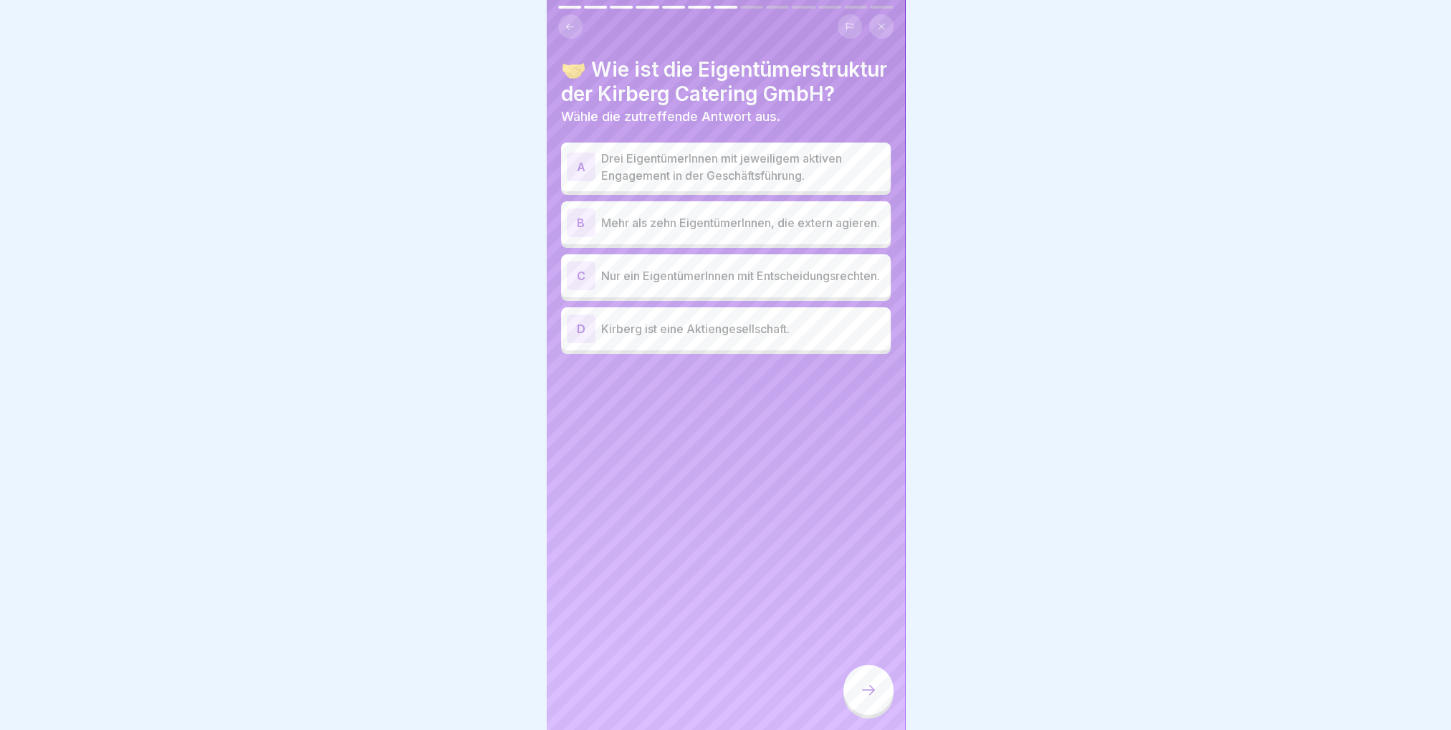
click at [702, 180] on p "Drei EigentümerInnen mit jeweiligem aktiven Engagement in der Geschäftsführung." at bounding box center [743, 167] width 284 height 34
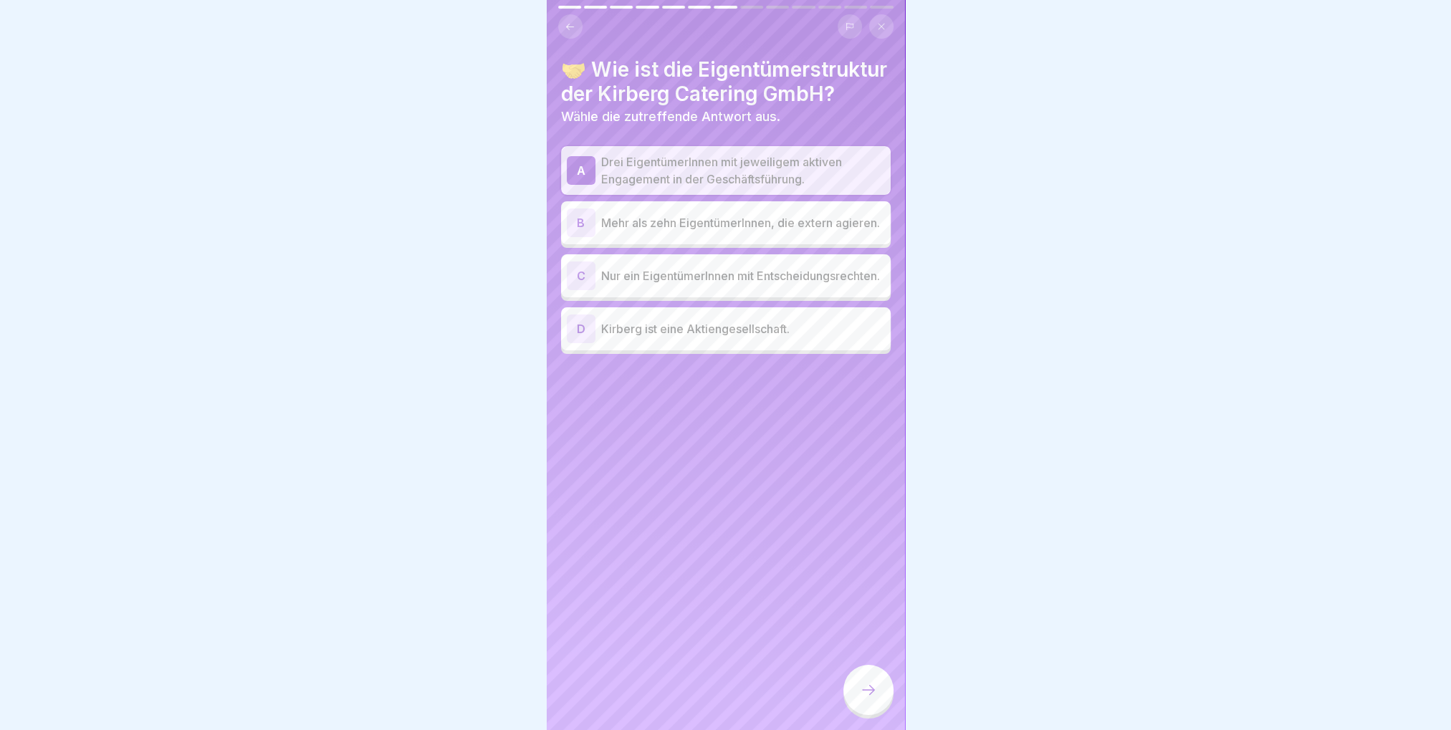
click at [878, 694] on div at bounding box center [868, 690] width 50 height 50
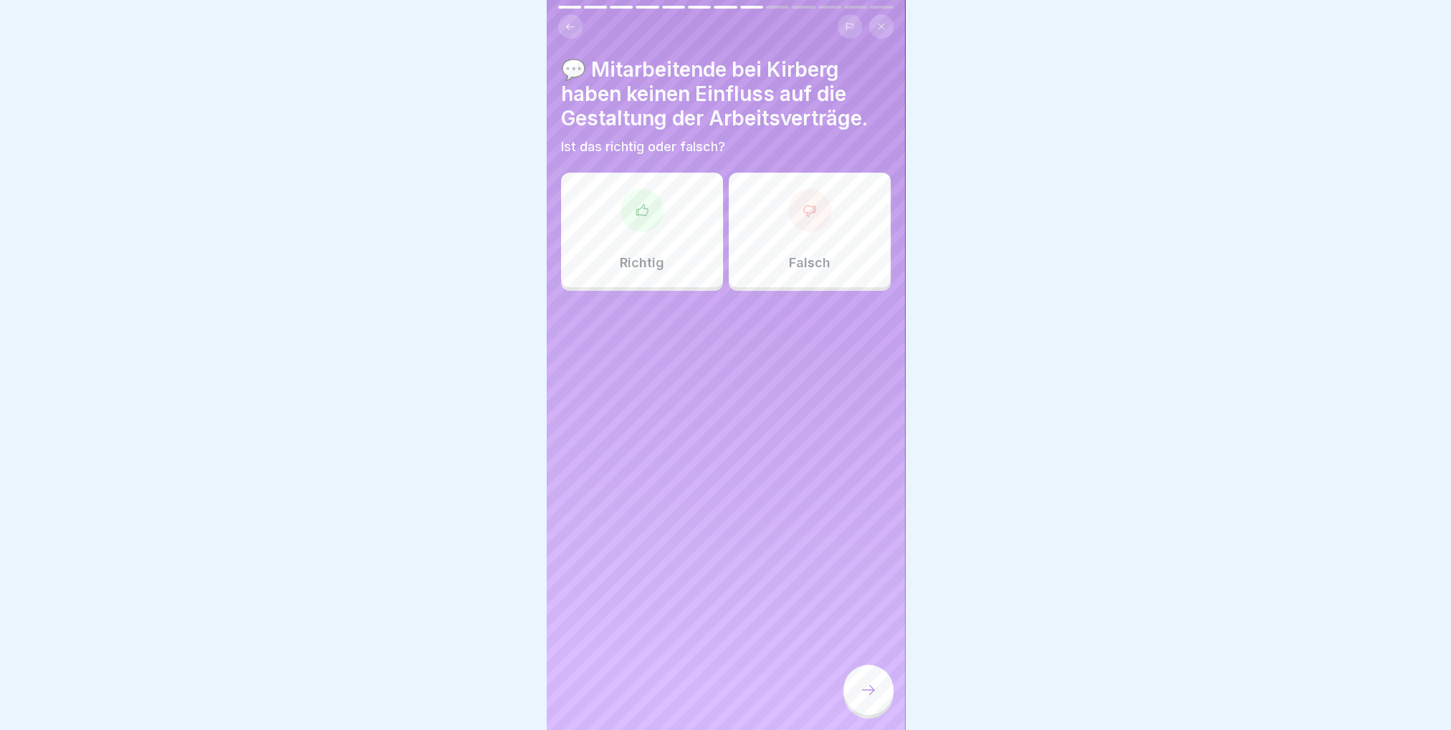
click at [797, 255] on p "Falsch" at bounding box center [810, 263] width 42 height 16
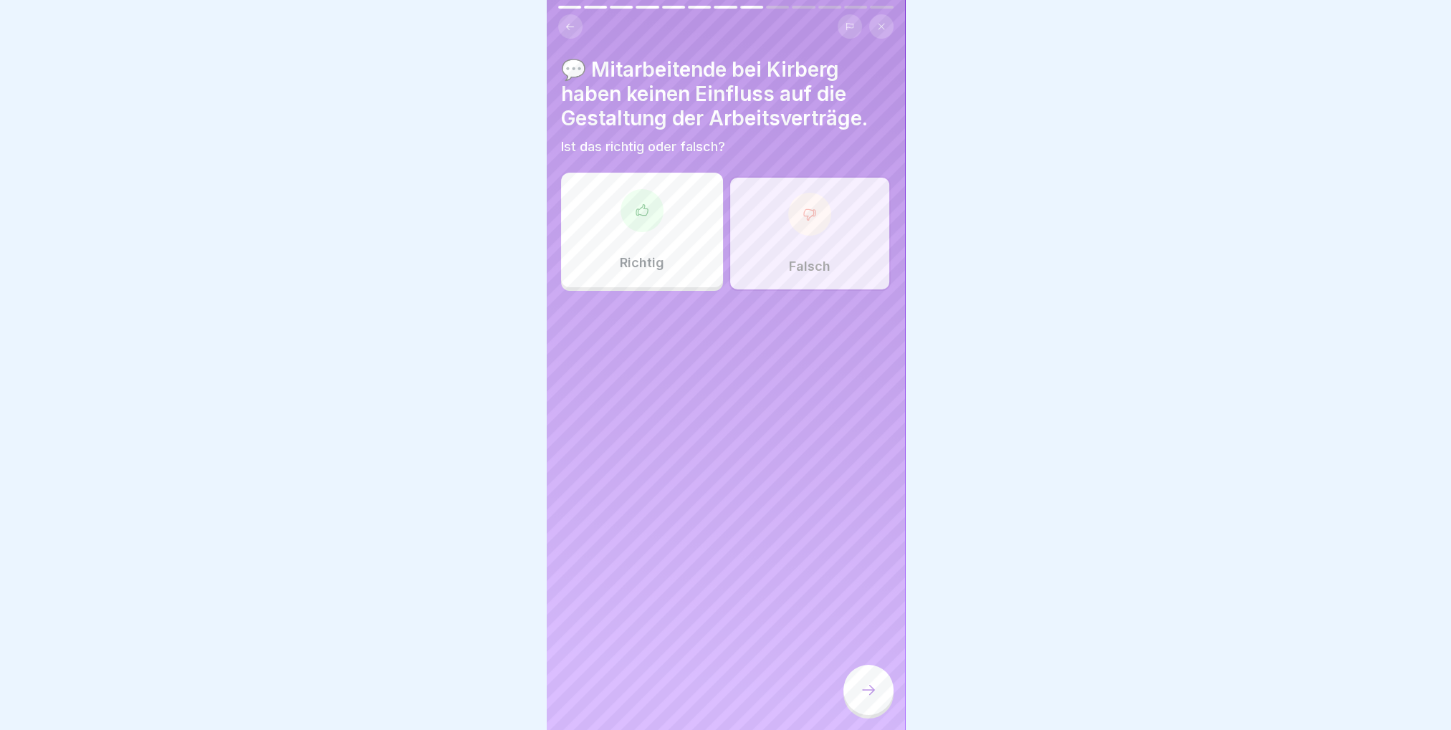
click at [871, 706] on div at bounding box center [868, 690] width 50 height 50
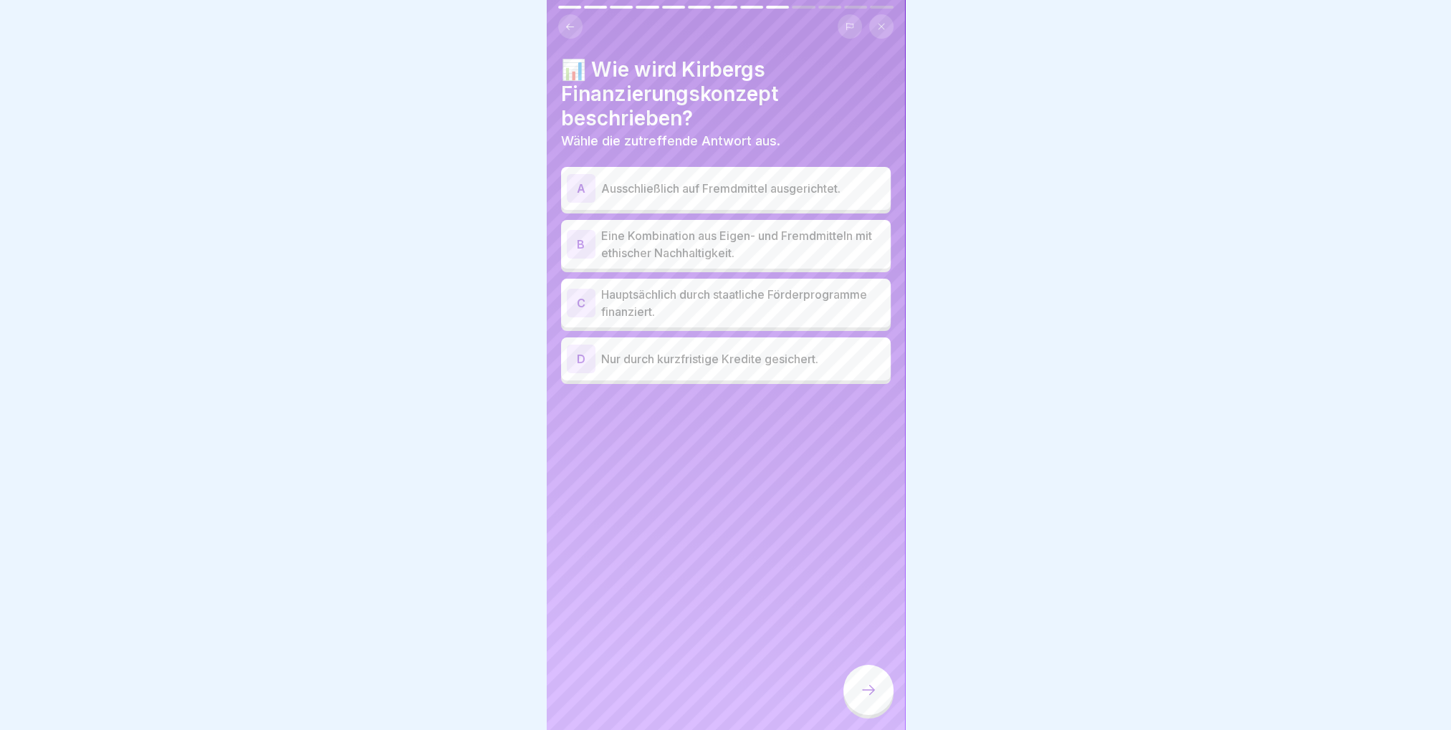
click at [663, 231] on p "Eine Kombination aus Eigen- und Fremdmitteln mit ethischer Nachhaltigkeit." at bounding box center [743, 244] width 284 height 34
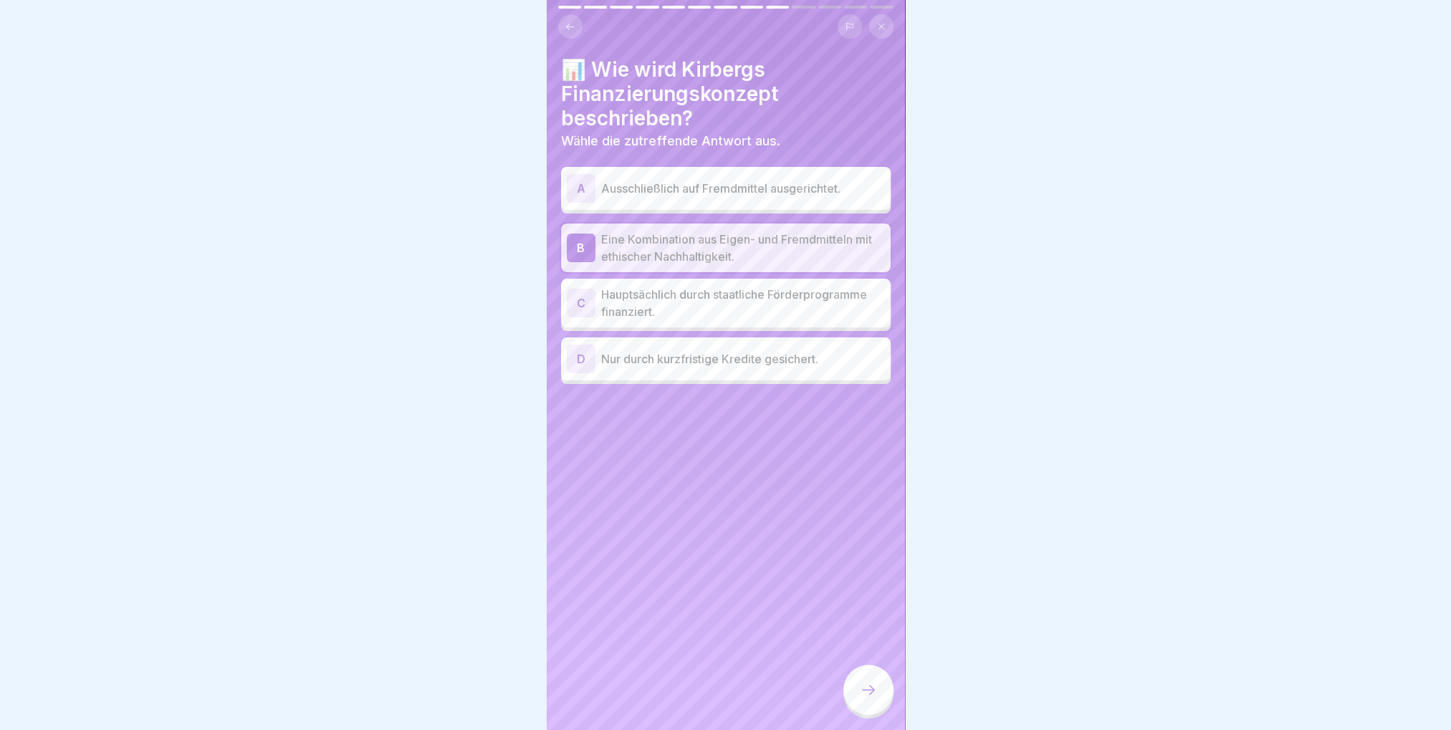
click at [883, 686] on div at bounding box center [868, 690] width 50 height 50
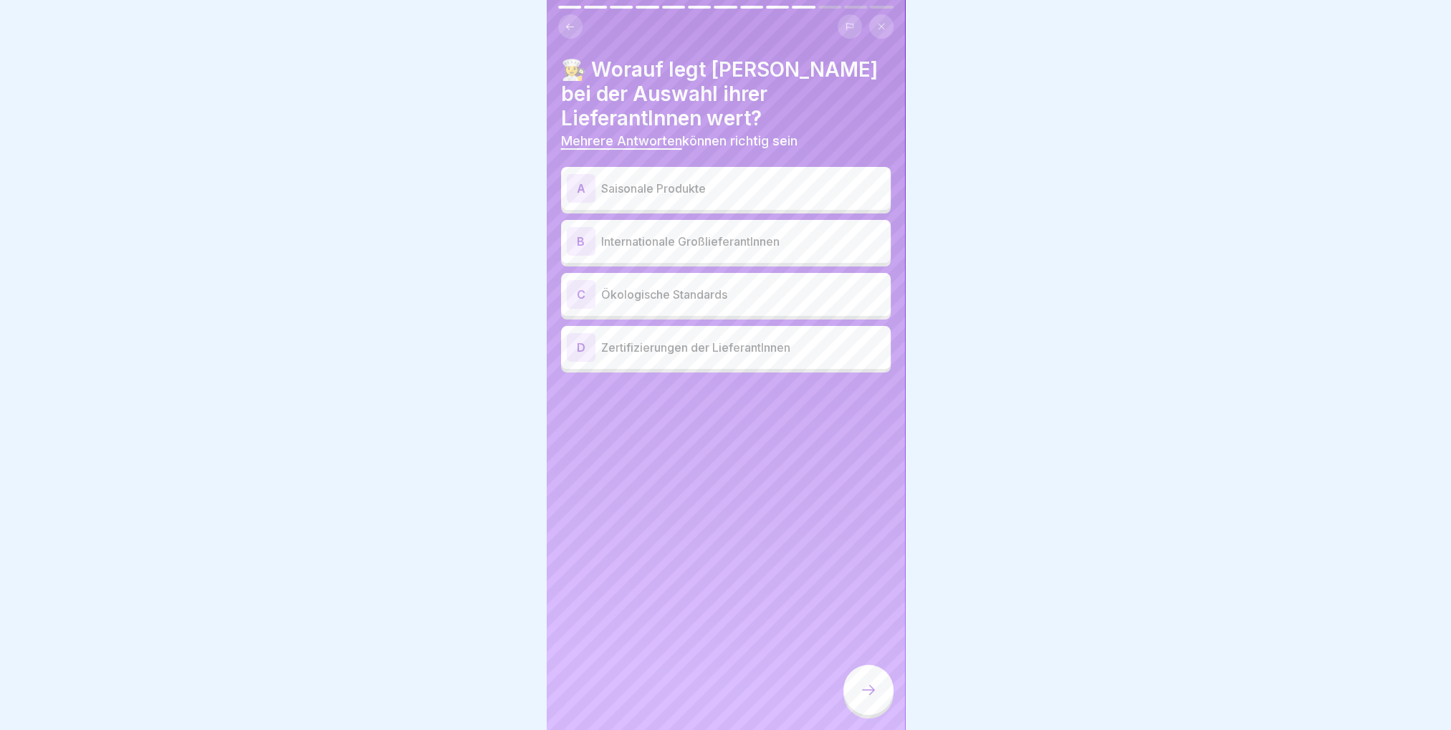
click at [729, 193] on div "A Saisonale Produkte" at bounding box center [726, 188] width 330 height 43
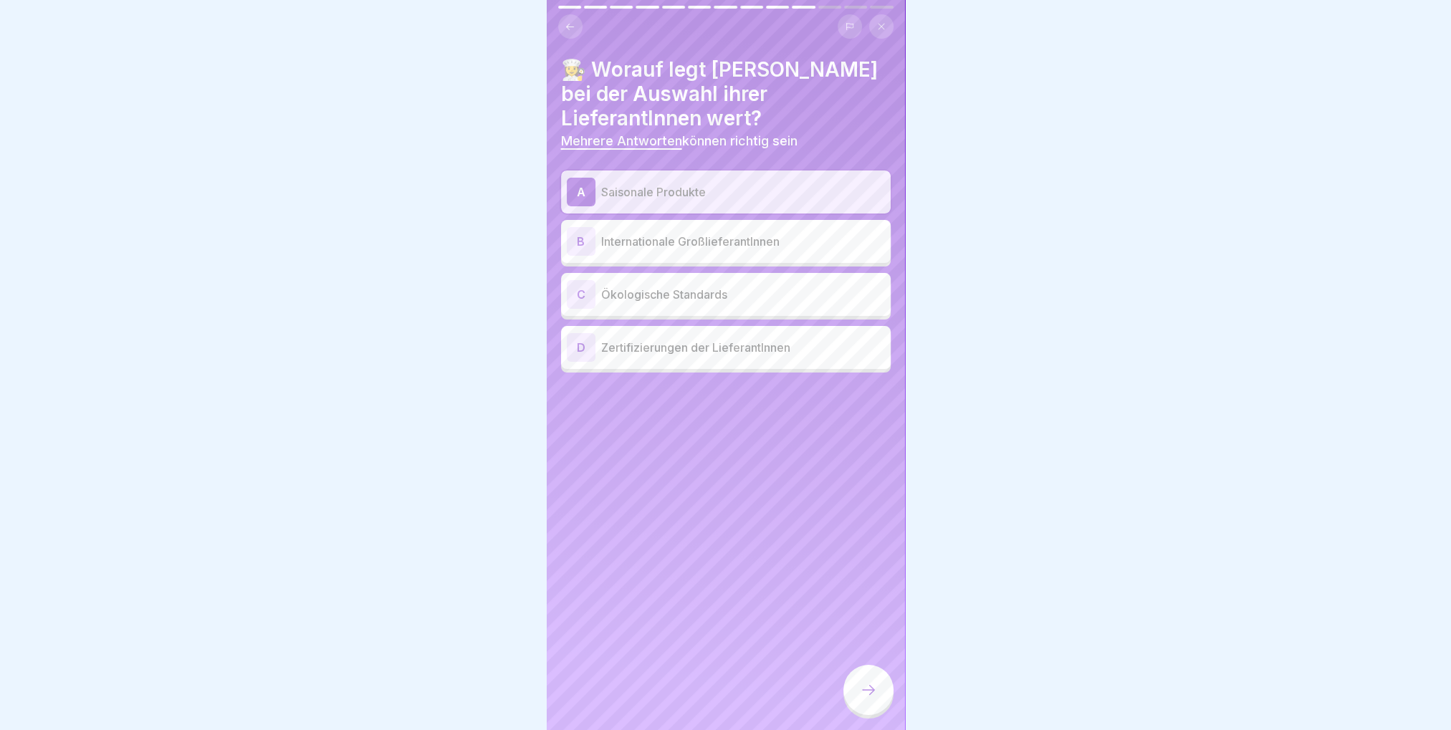
click at [709, 288] on p "Ökologische Standards" at bounding box center [743, 294] width 284 height 17
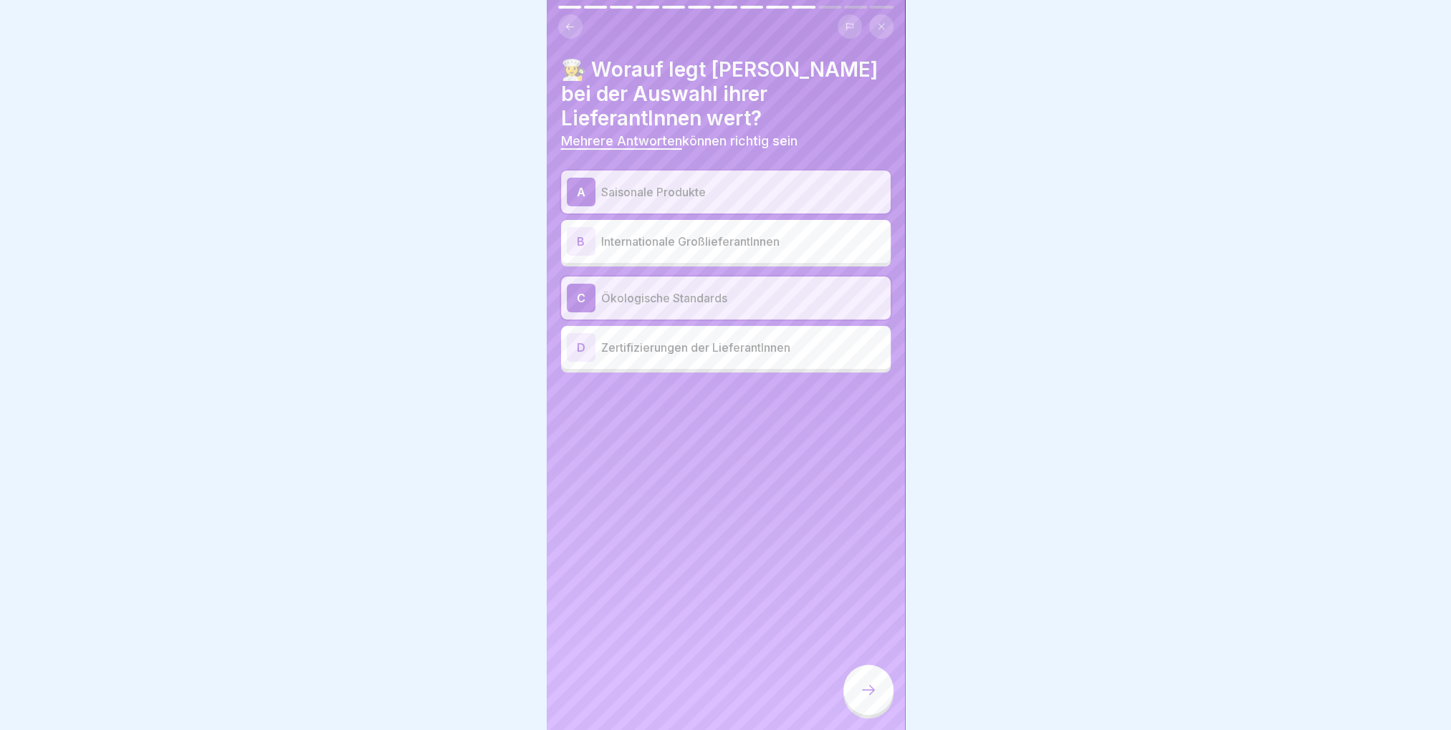
click at [732, 348] on div "D Zertifizierungen der LieferantInnen" at bounding box center [726, 347] width 318 height 29
click at [868, 686] on icon at bounding box center [868, 689] width 17 height 17
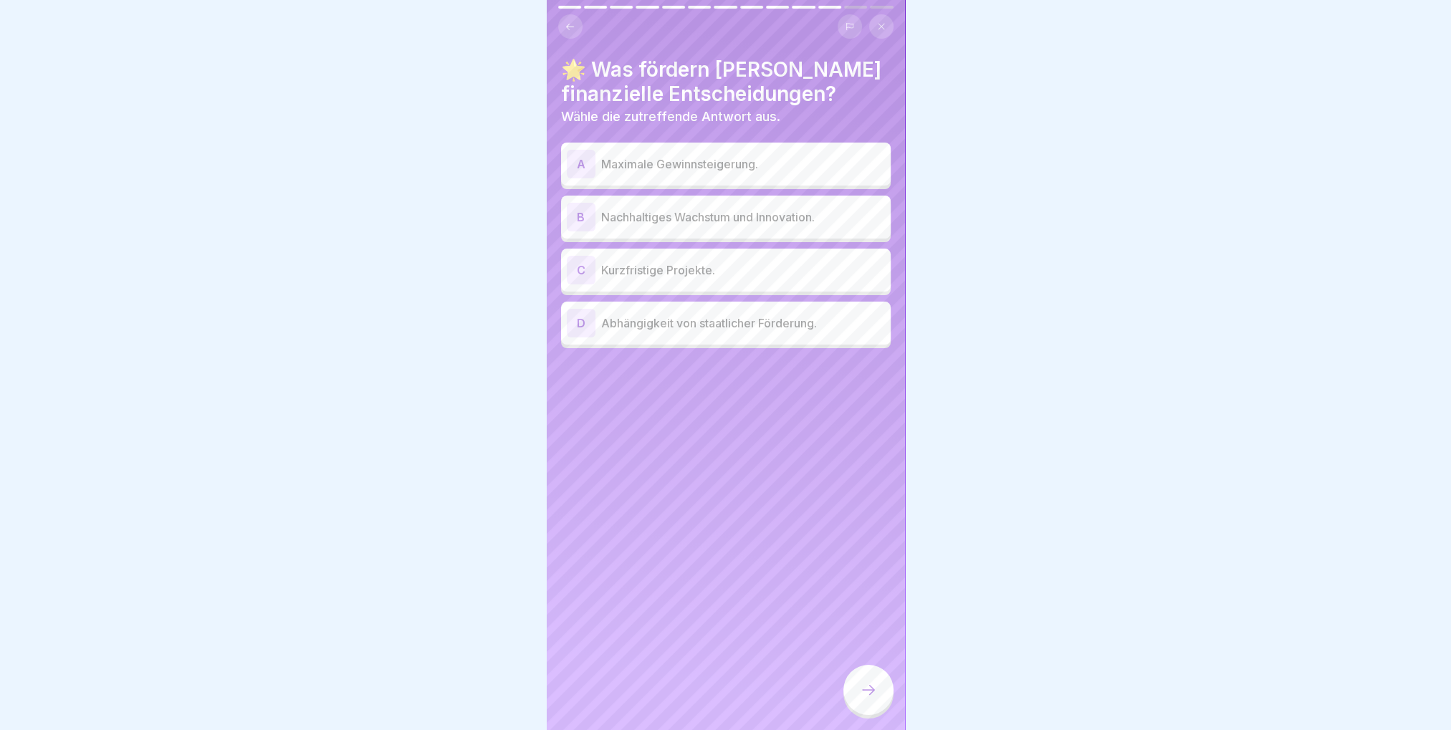
click at [780, 218] on div "B Nachhaltiges Wachstum und Innovation." at bounding box center [726, 217] width 318 height 29
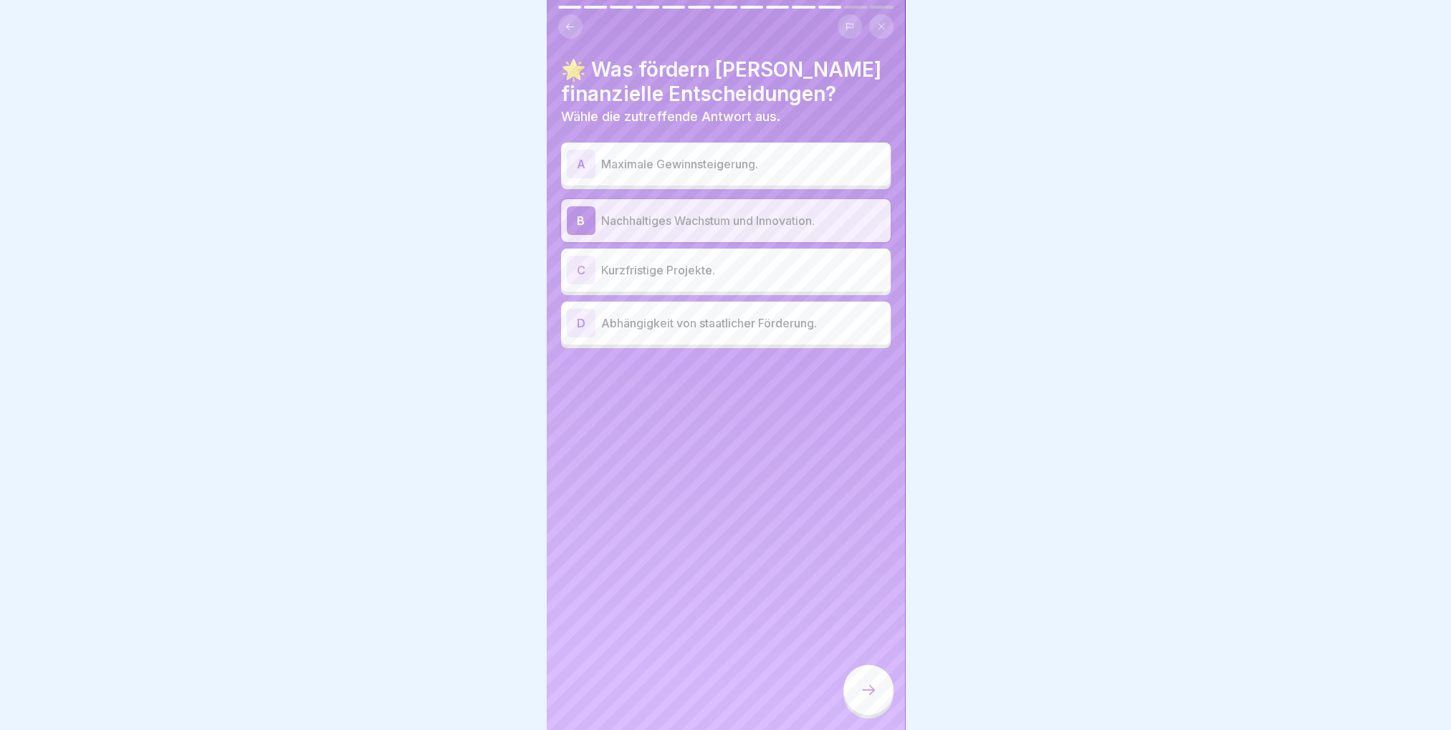
click at [874, 694] on icon at bounding box center [868, 689] width 17 height 17
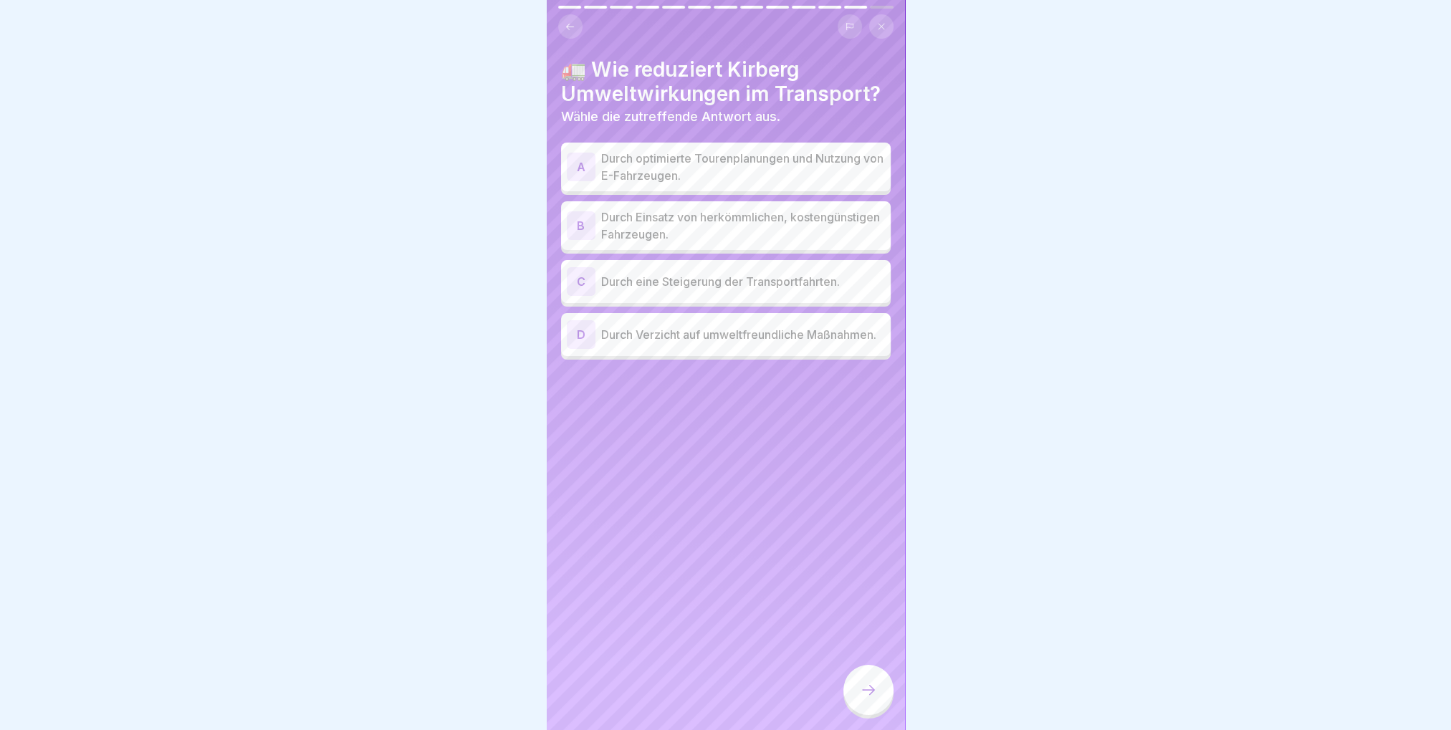
click at [692, 153] on p "Durch optimierte Tourenplanungen und Nutzung von E-Fahrzeugen." at bounding box center [743, 167] width 284 height 34
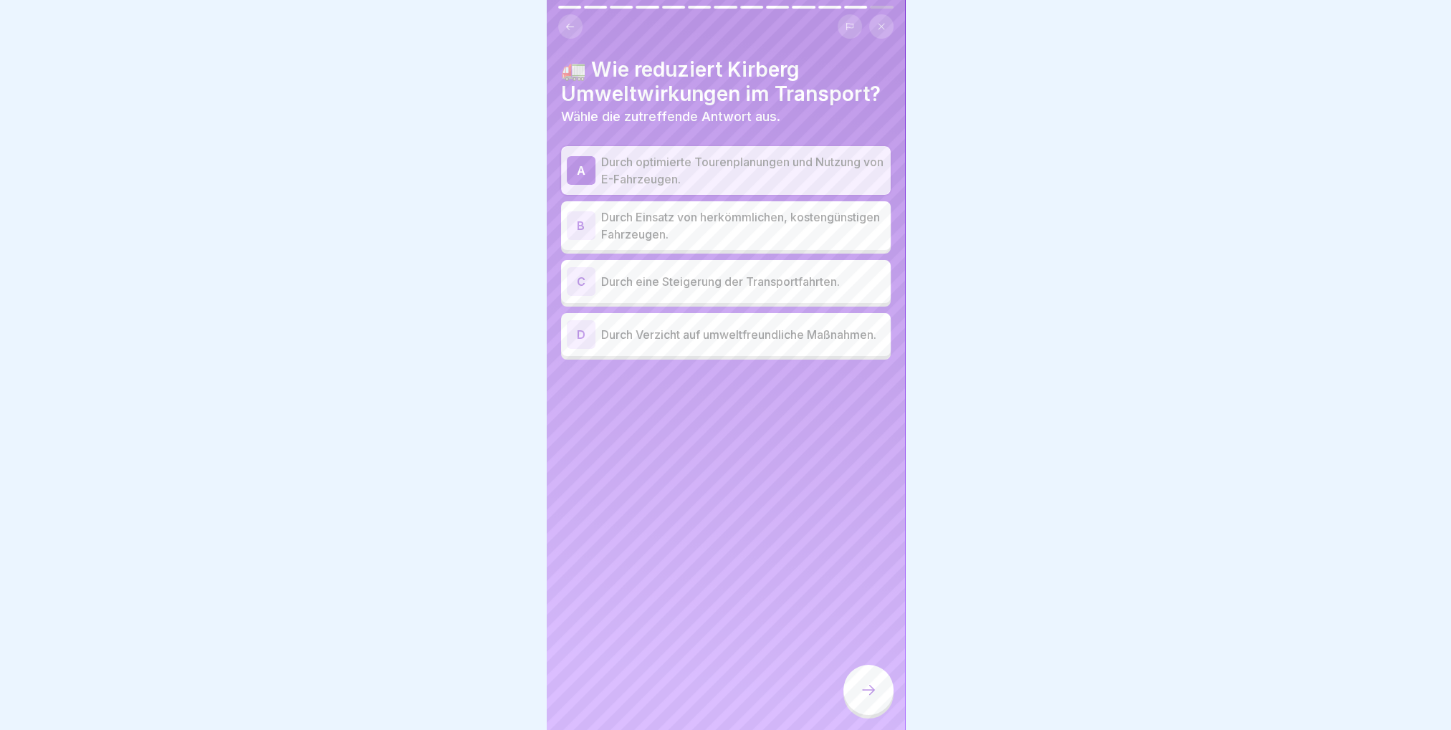
click at [863, 694] on icon at bounding box center [868, 689] width 17 height 17
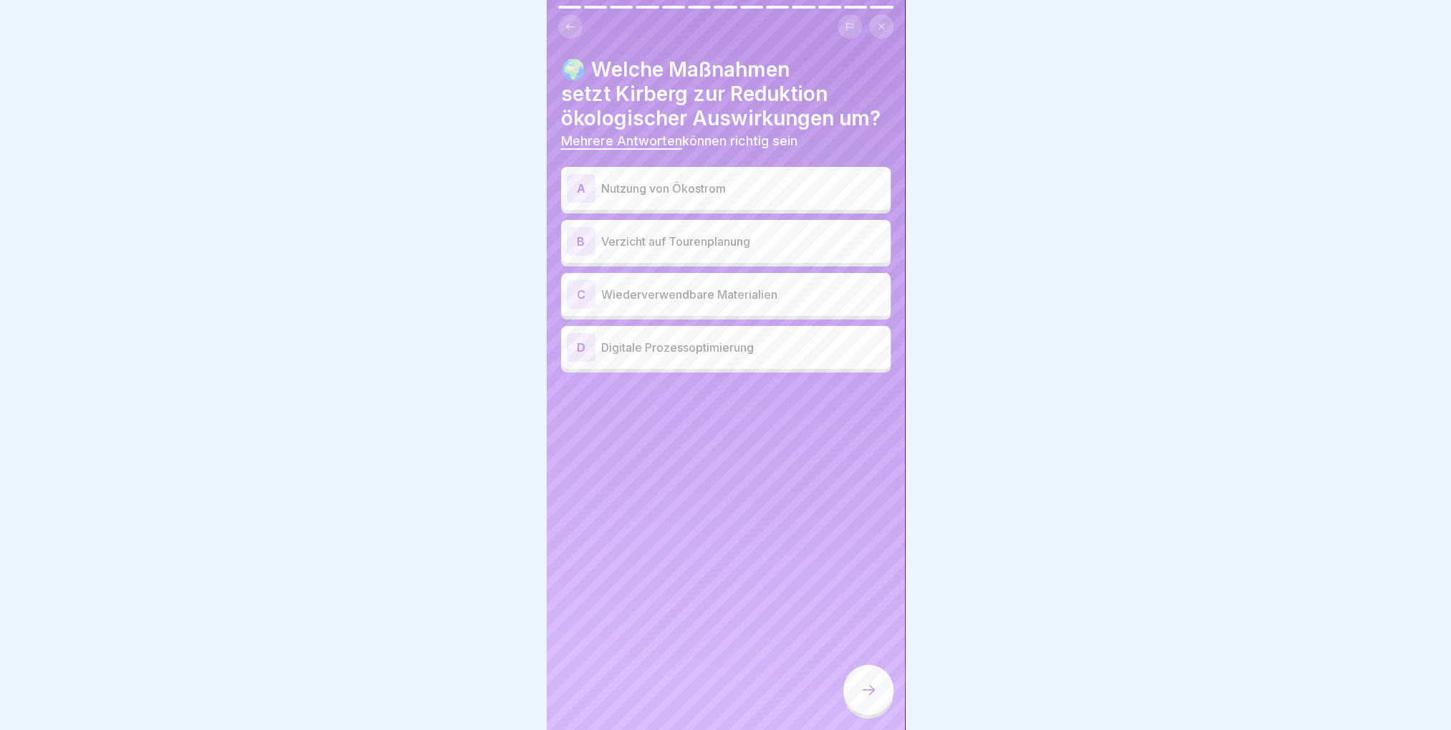
click at [737, 183] on p "Nutzung von Ökostrom" at bounding box center [743, 188] width 284 height 17
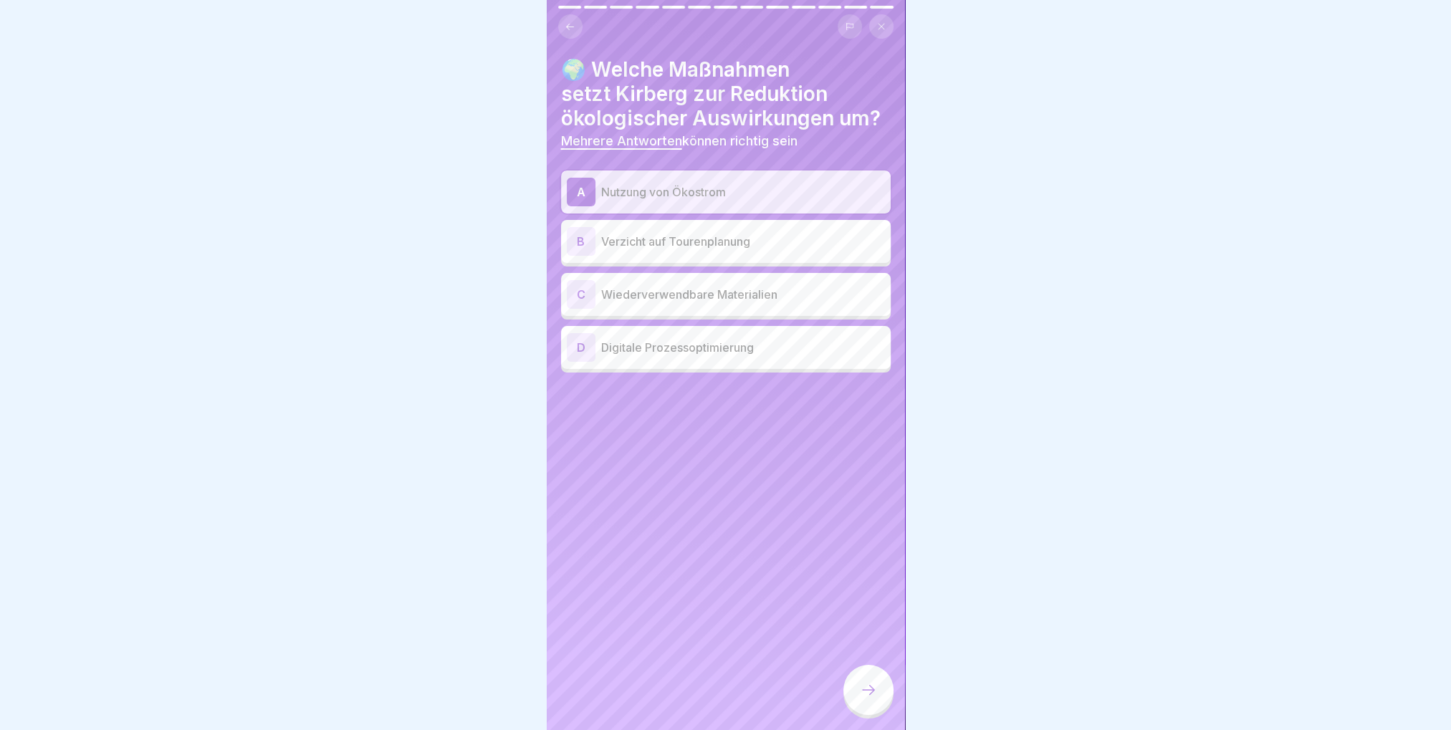
click at [983, 486] on body "Deutsch Prüfung Abschlussprüfung Teste dein Wissen und bestätige Die Teilnahme …" at bounding box center [725, 365] width 1451 height 730
click at [811, 293] on div "C Wiederverwendbare Materialien" at bounding box center [726, 294] width 318 height 29
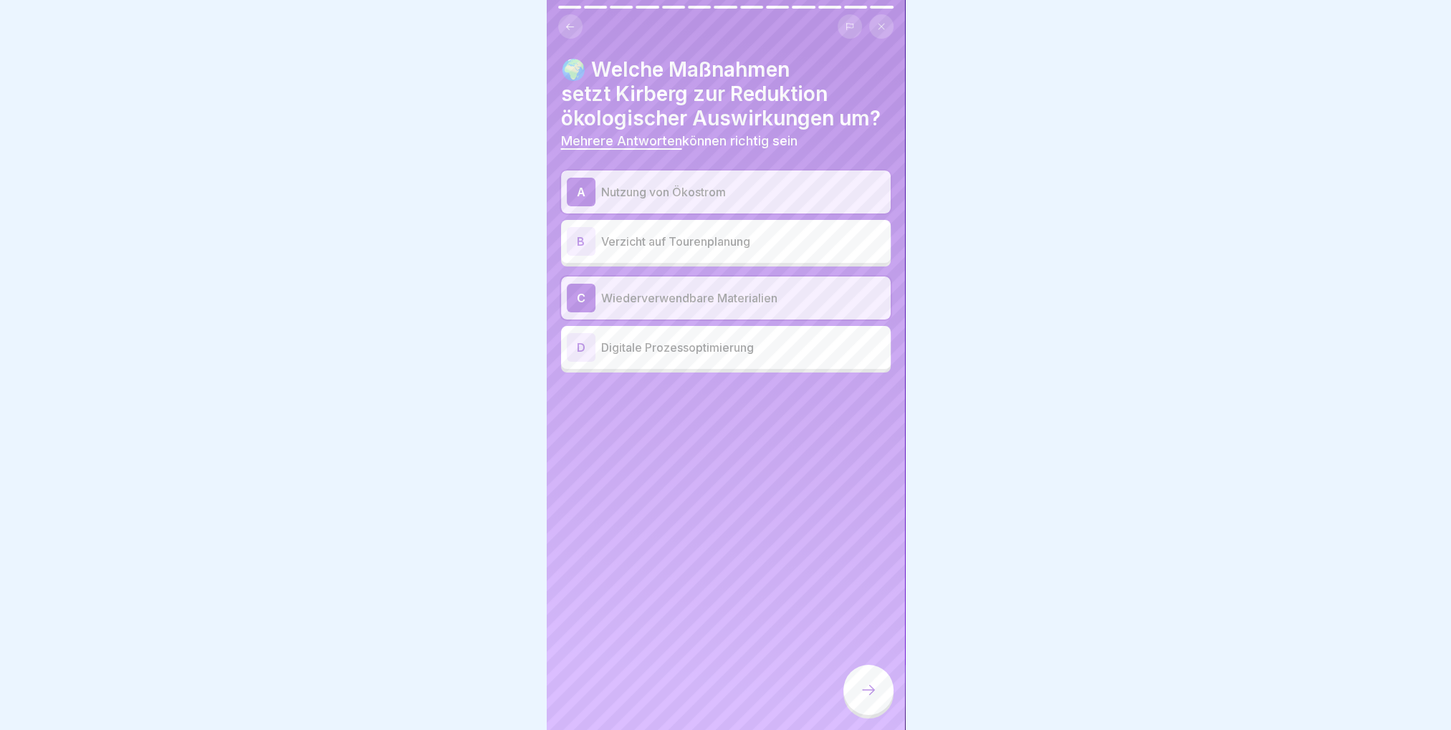
click at [806, 353] on div "D Digitale Prozessoptimierung" at bounding box center [726, 347] width 330 height 43
click at [863, 693] on icon at bounding box center [868, 689] width 17 height 17
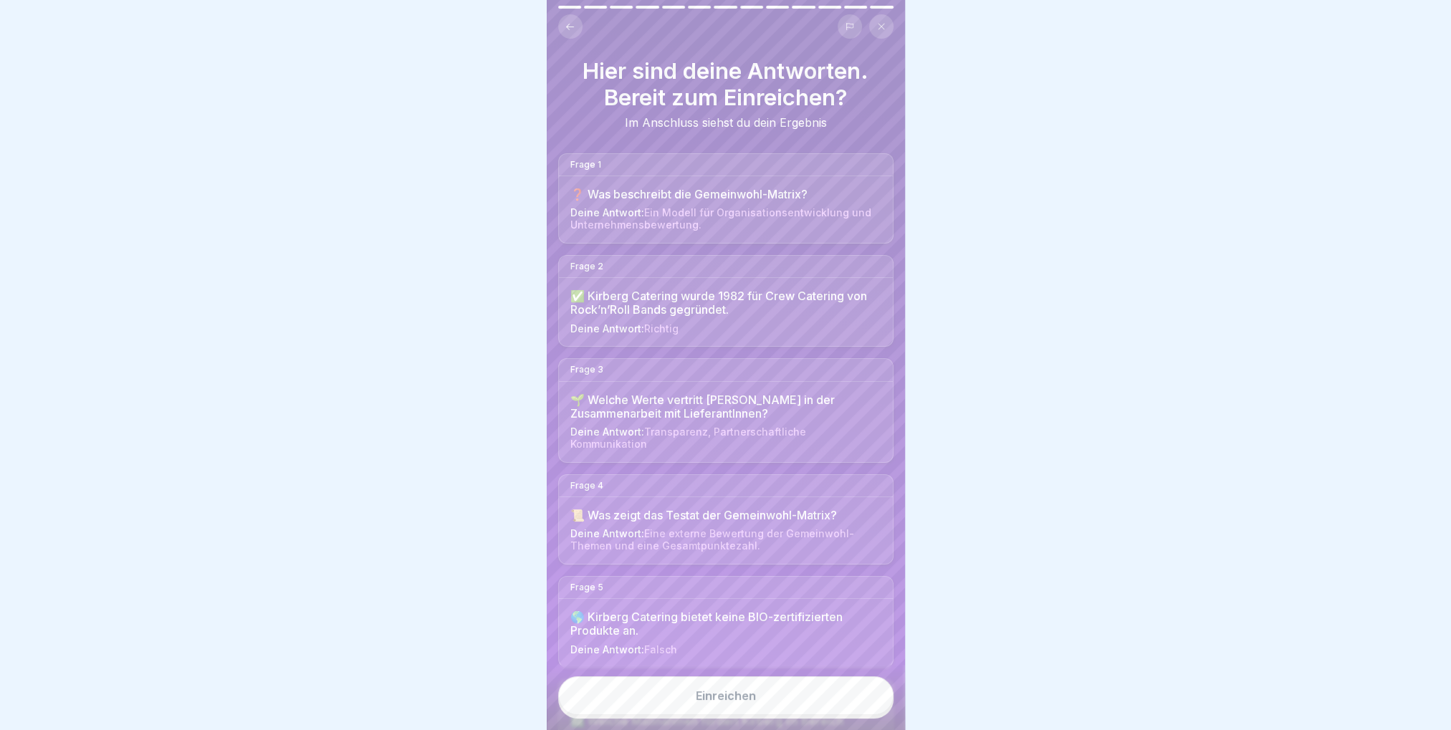
click at [750, 704] on button "Einreichen" at bounding box center [725, 695] width 335 height 39
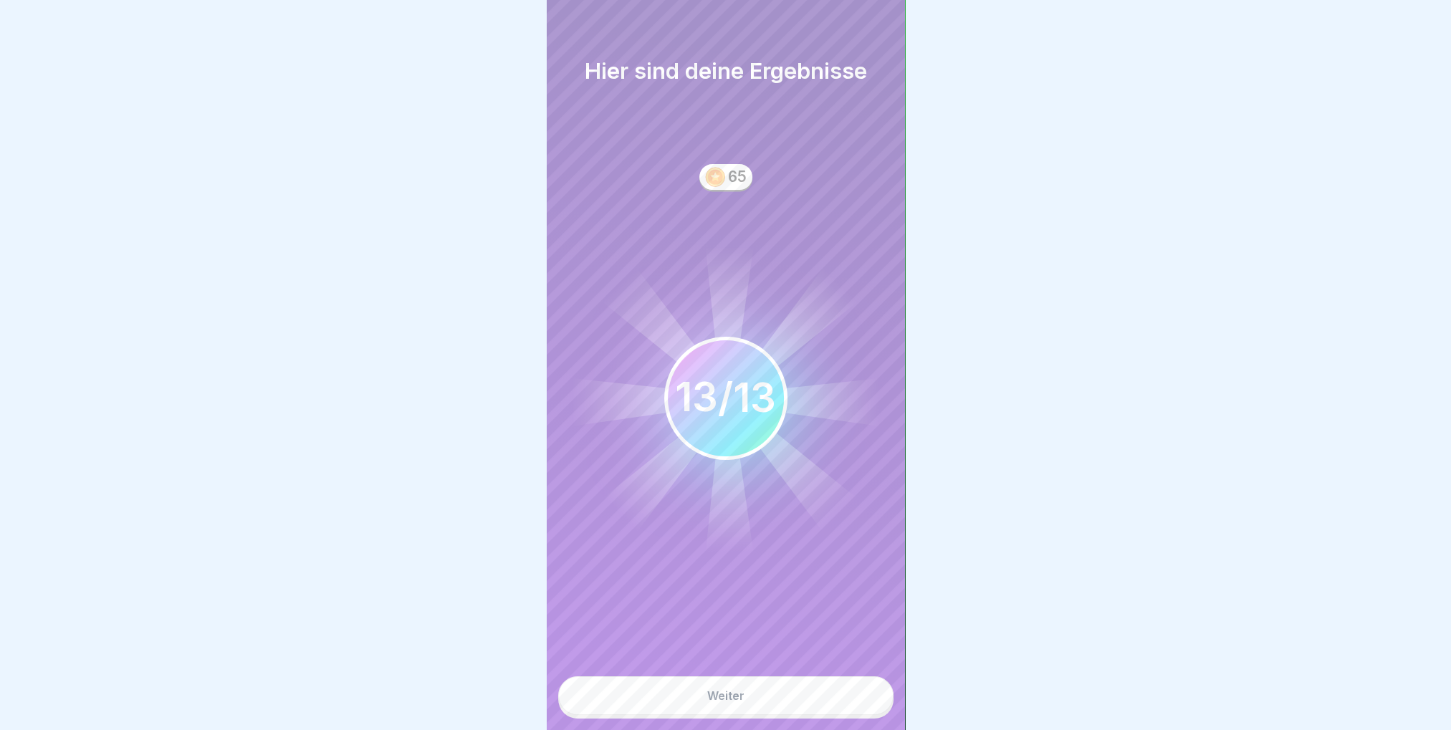
click at [747, 706] on button "Weiter" at bounding box center [725, 695] width 335 height 39
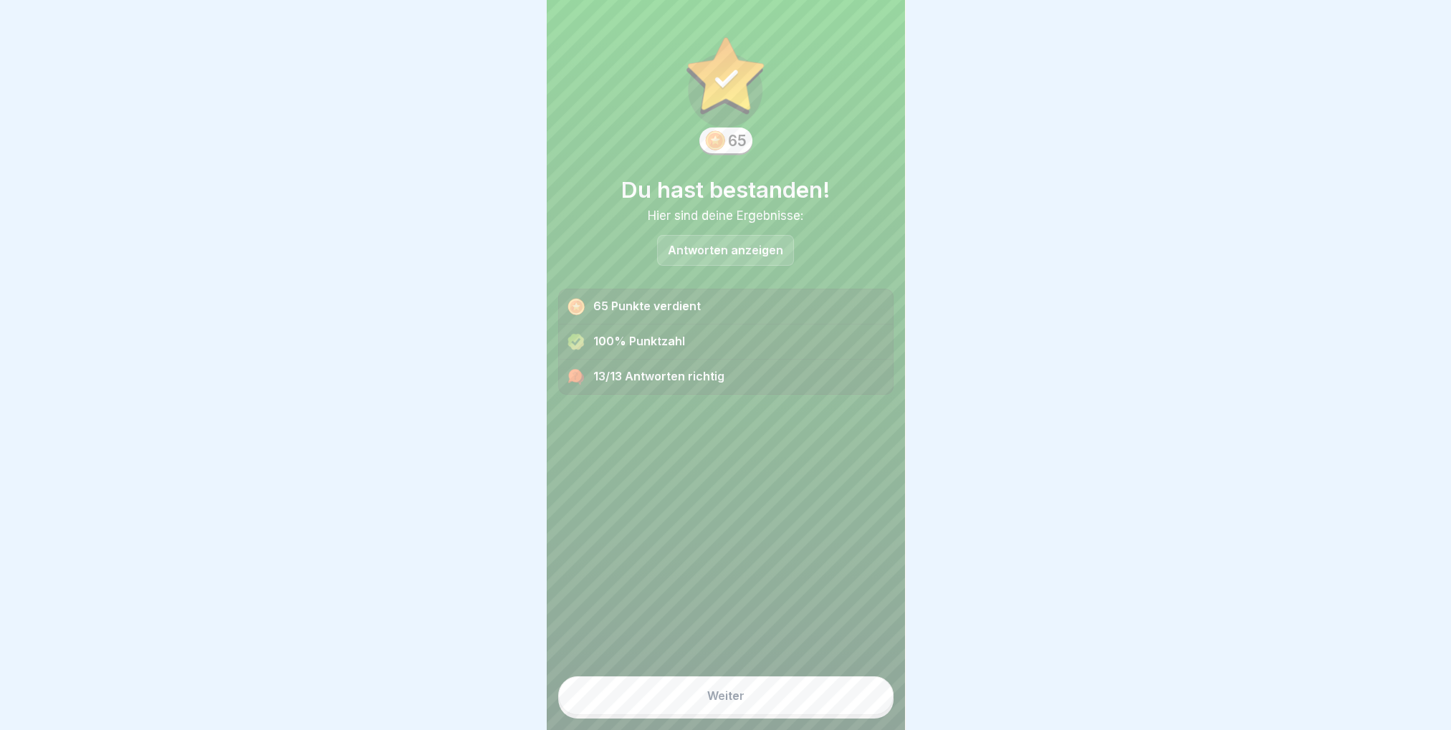
click at [747, 706] on button "Weiter" at bounding box center [725, 695] width 335 height 39
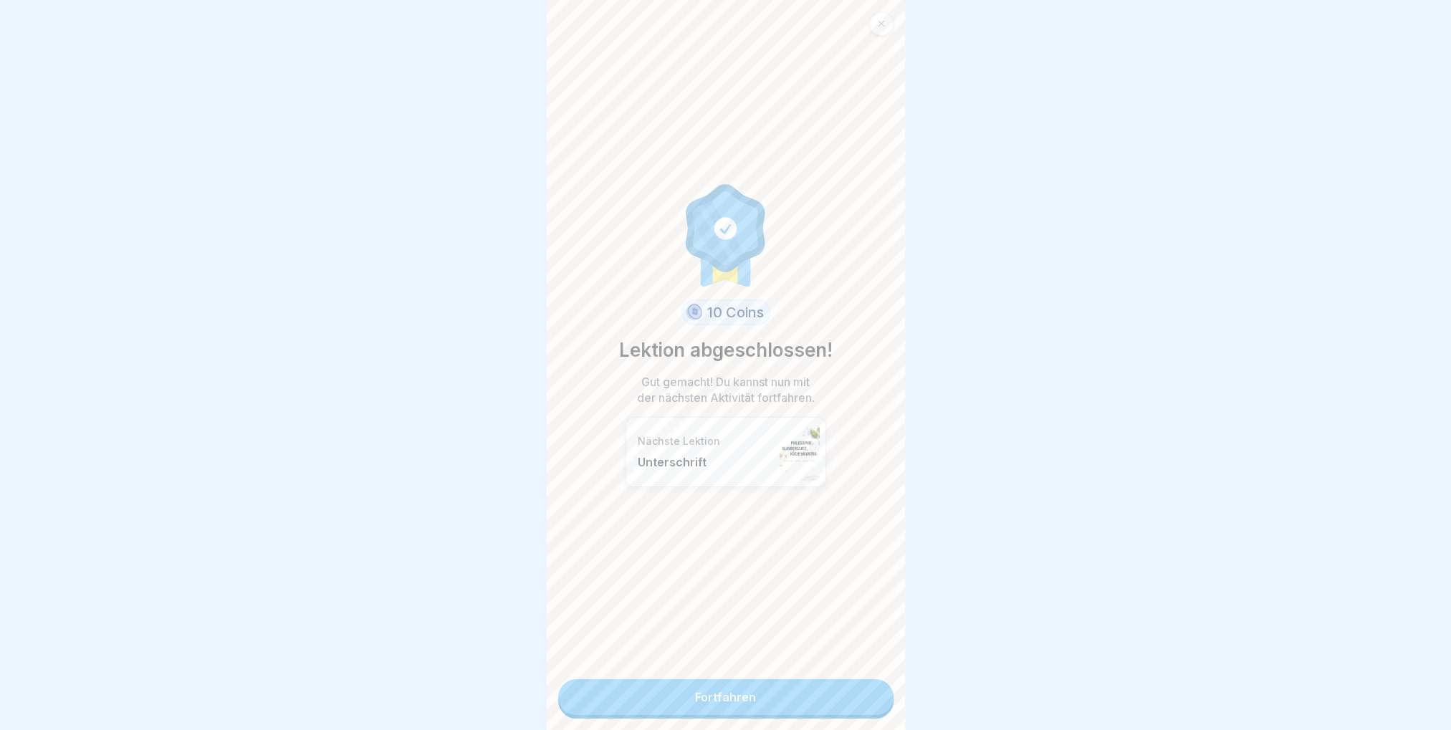
click at [750, 695] on link "Fortfahren" at bounding box center [725, 697] width 335 height 36
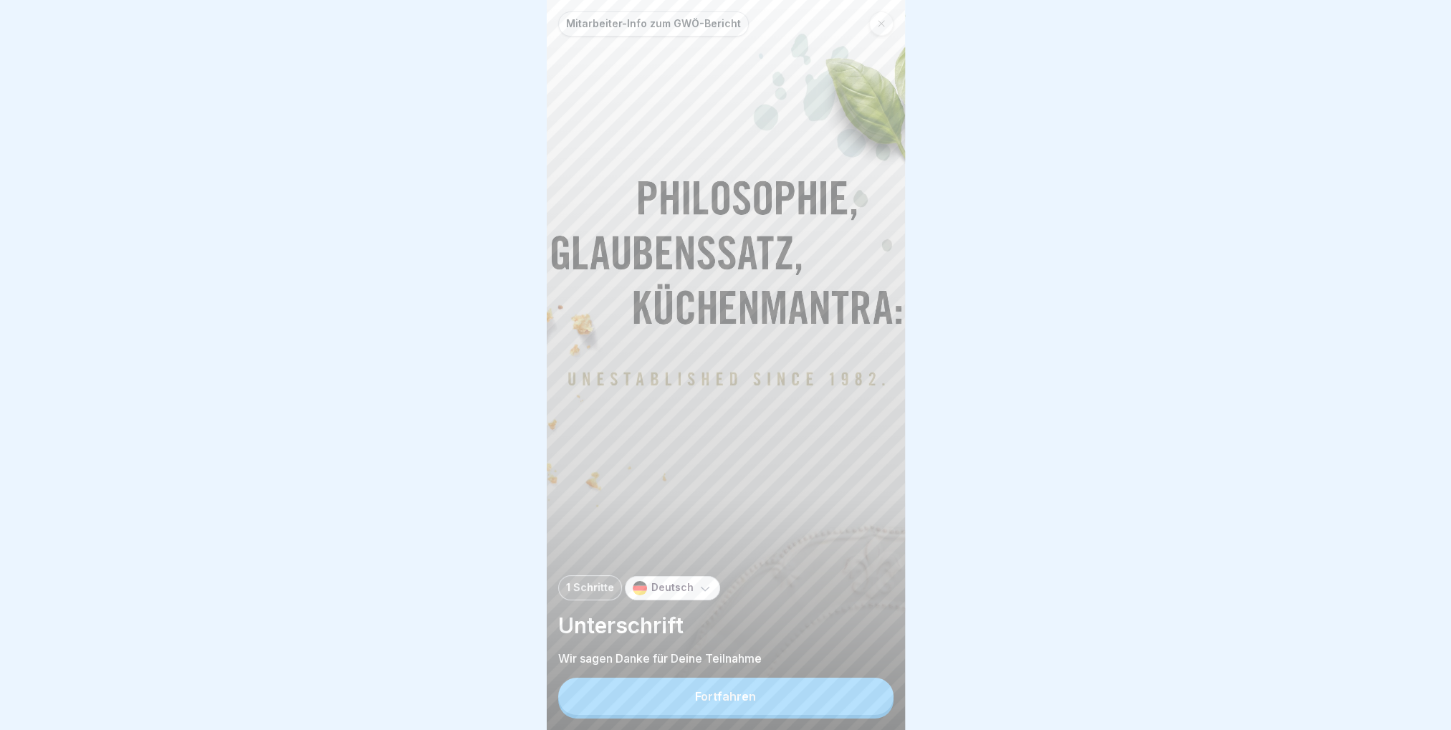
click at [737, 703] on div "Fortfahren" at bounding box center [725, 696] width 61 height 13
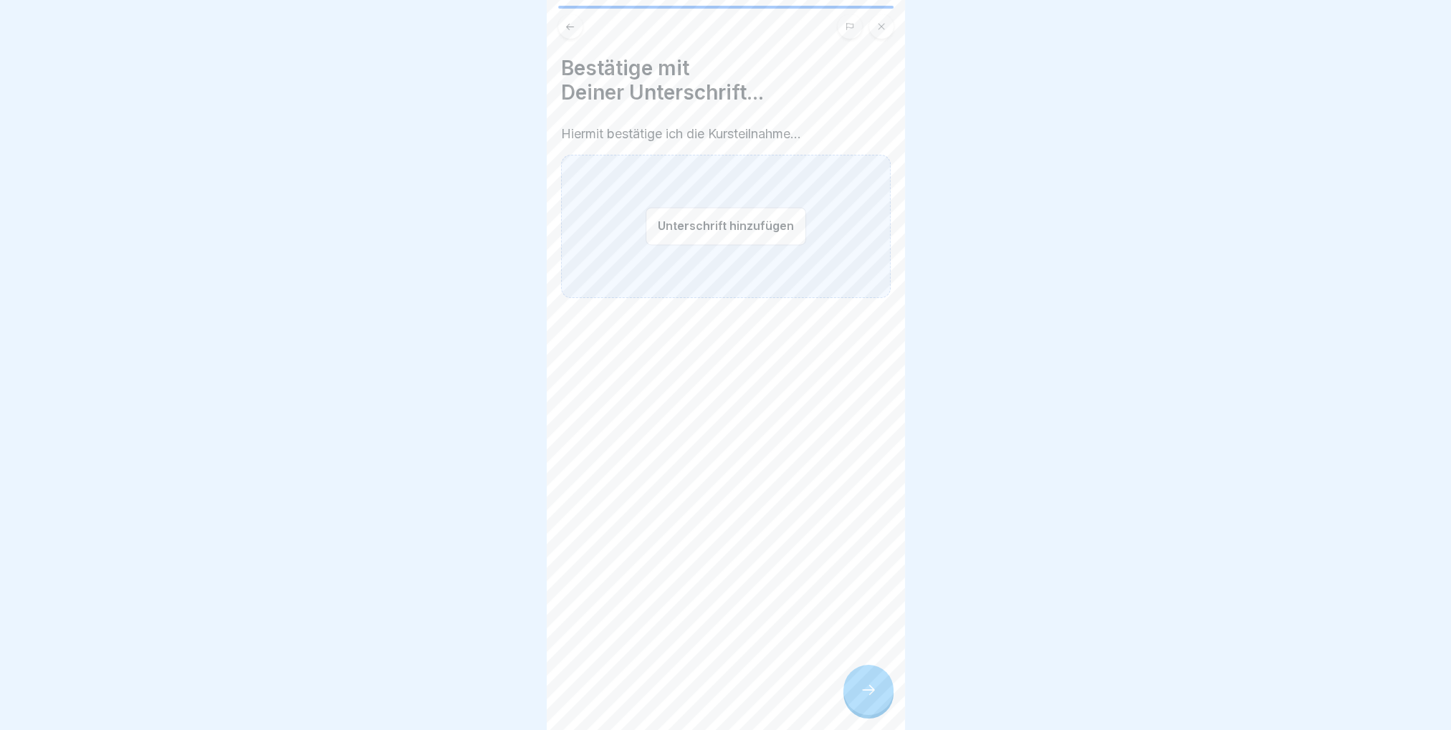
click at [722, 234] on button "Unterschrift hinzufügen" at bounding box center [726, 226] width 160 height 38
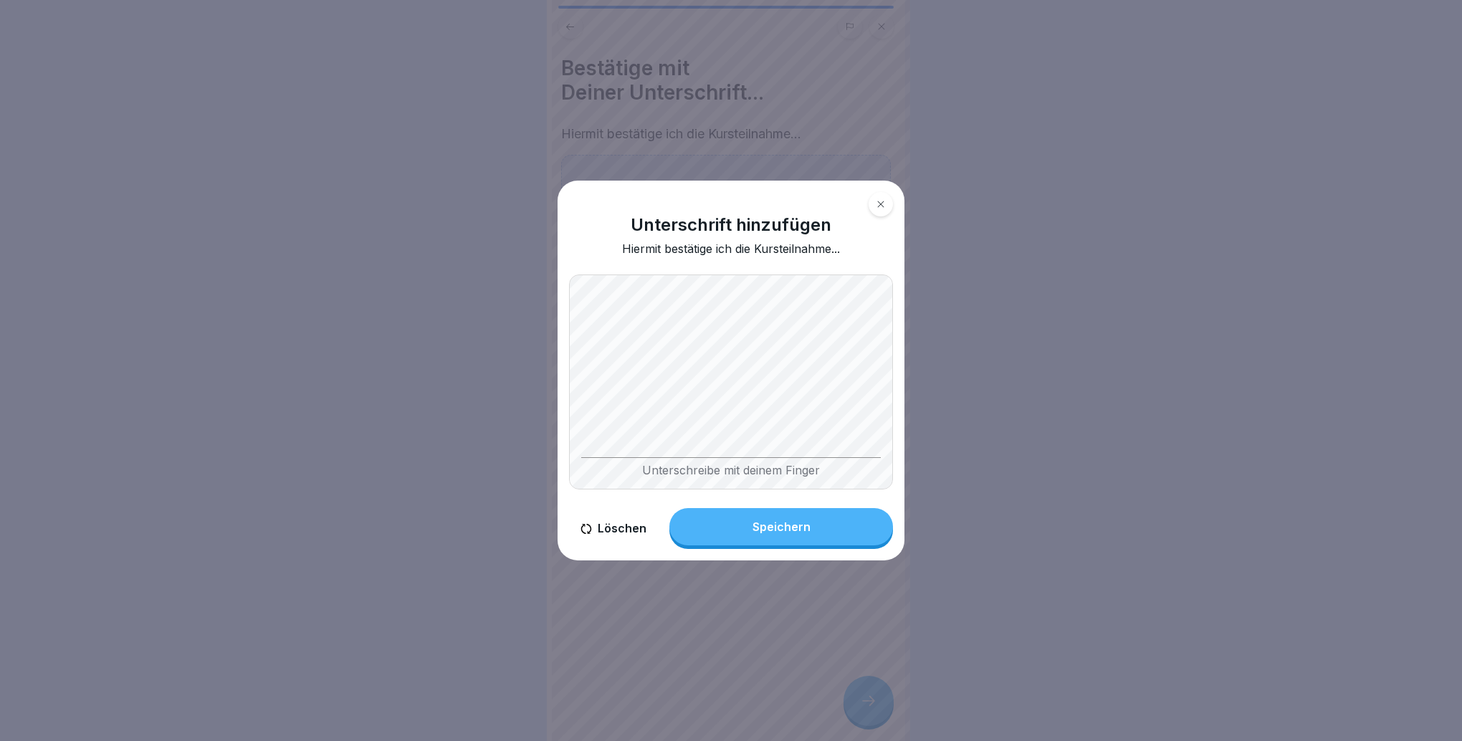
click at [687, 462] on div "Unterschreibe mit deinem Finger" at bounding box center [731, 381] width 324 height 215
click at [759, 522] on div "Speichern" at bounding box center [781, 526] width 58 height 13
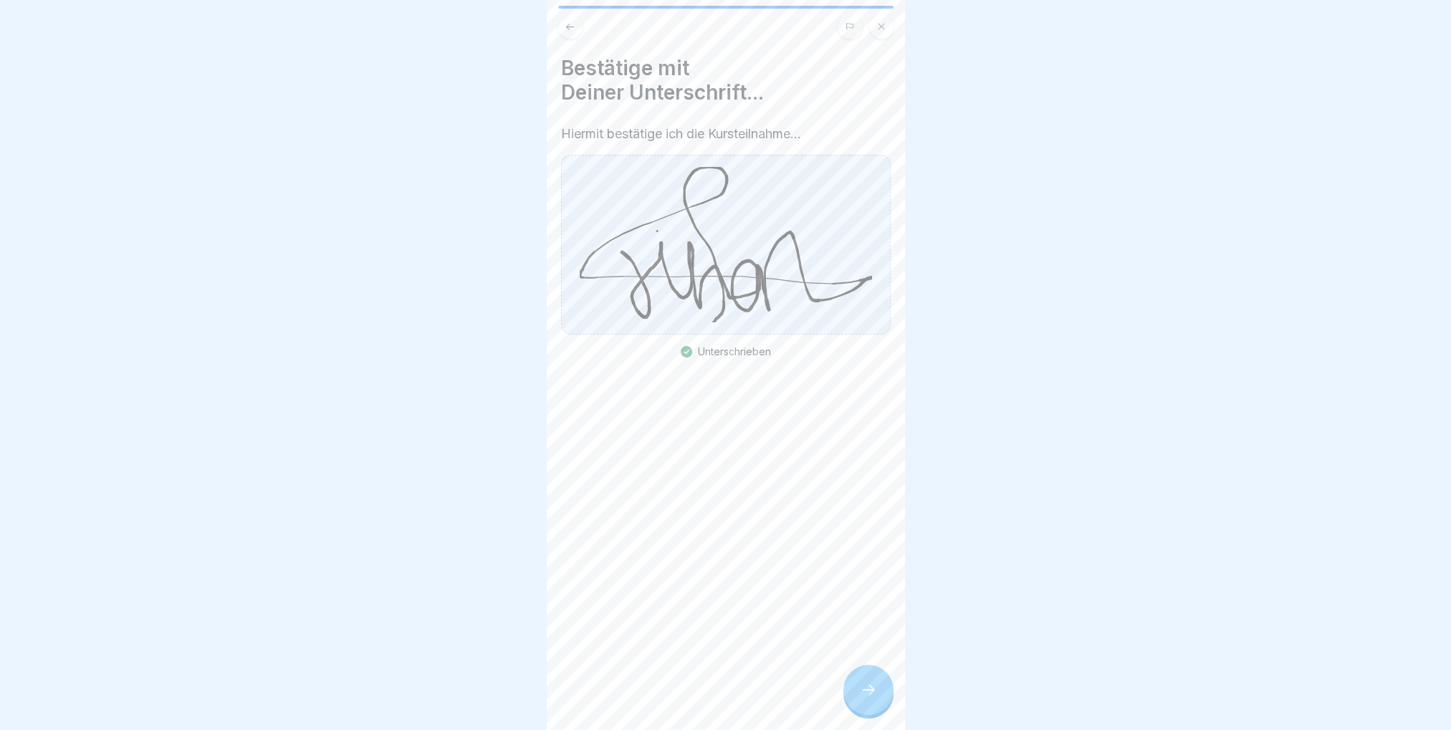
click at [871, 695] on icon at bounding box center [868, 690] width 13 height 10
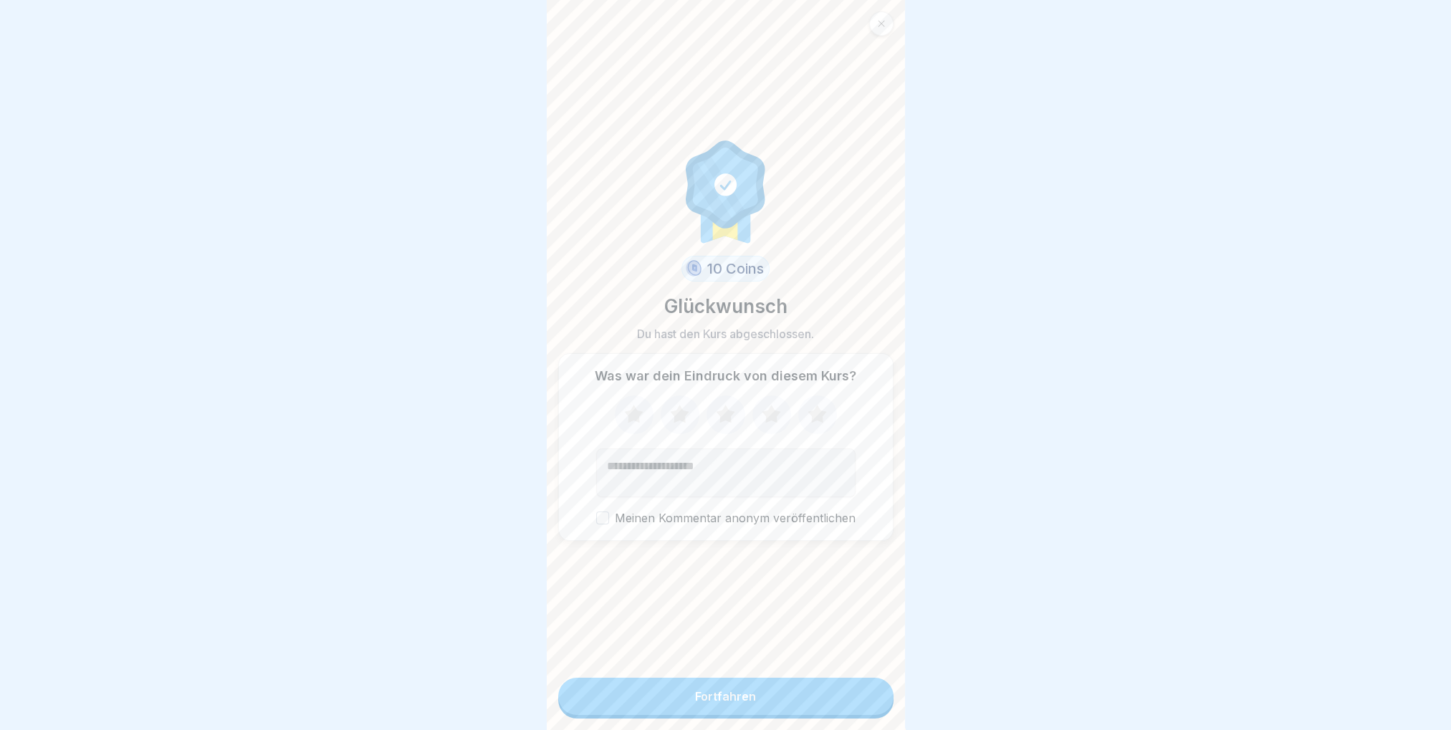
click at [825, 712] on button "Fortfahren" at bounding box center [725, 696] width 335 height 37
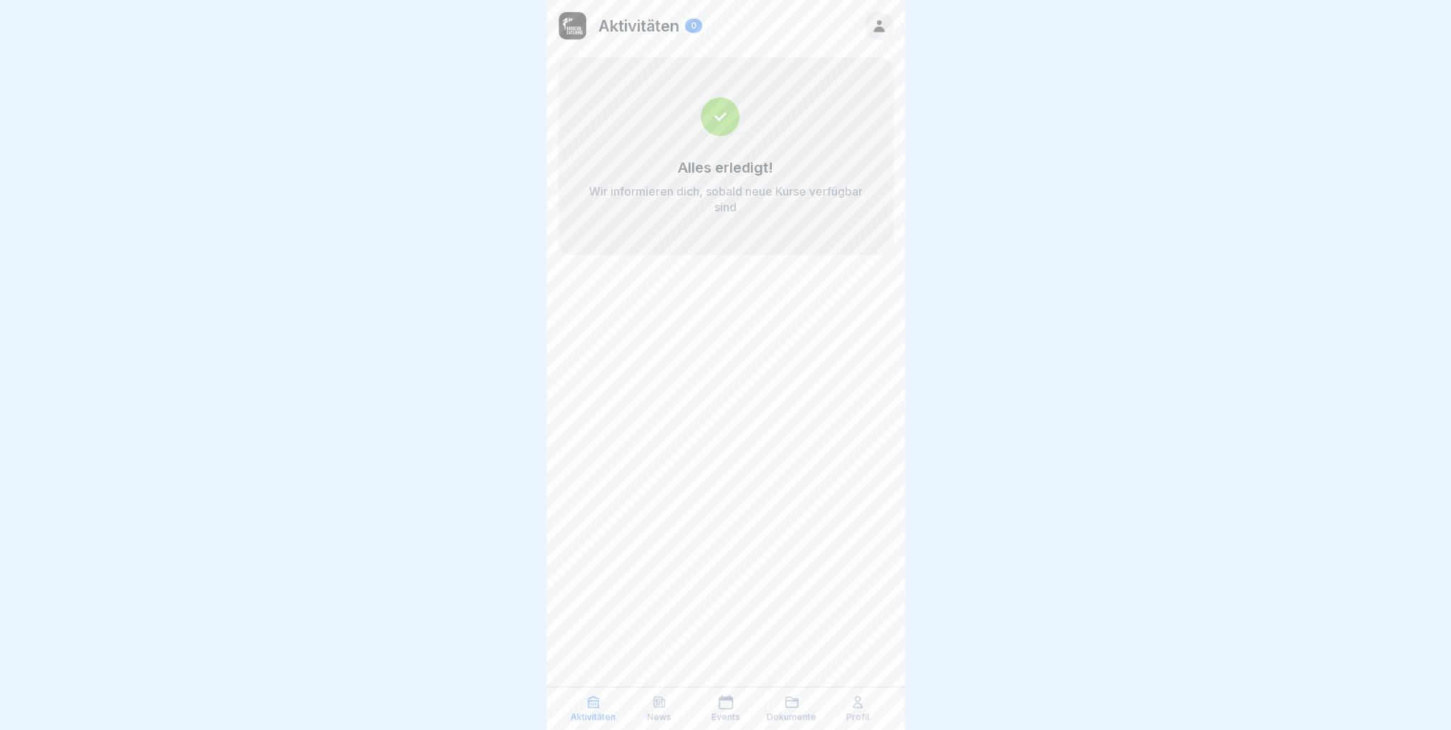
drag, startPoint x: 1164, startPoint y: 290, endPoint x: 1159, endPoint y: 249, distance: 41.1
click at [1164, 288] on div at bounding box center [725, 365] width 1451 height 730
